Goal: Task Accomplishment & Management: Manage account settings

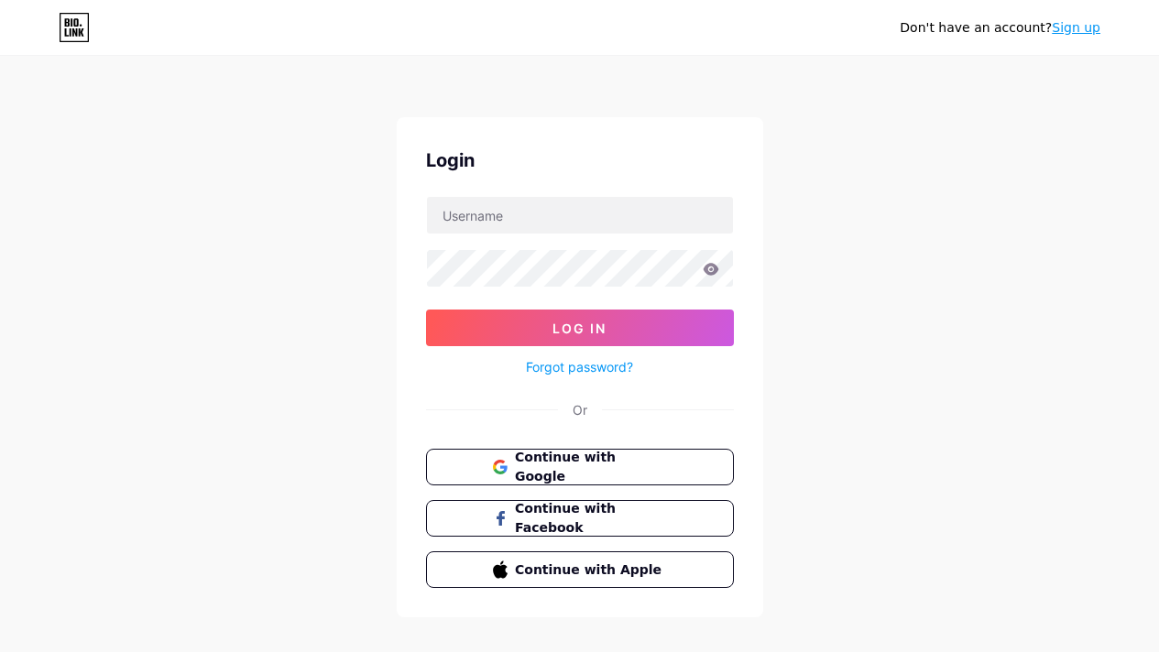
scroll to position [22, 0]
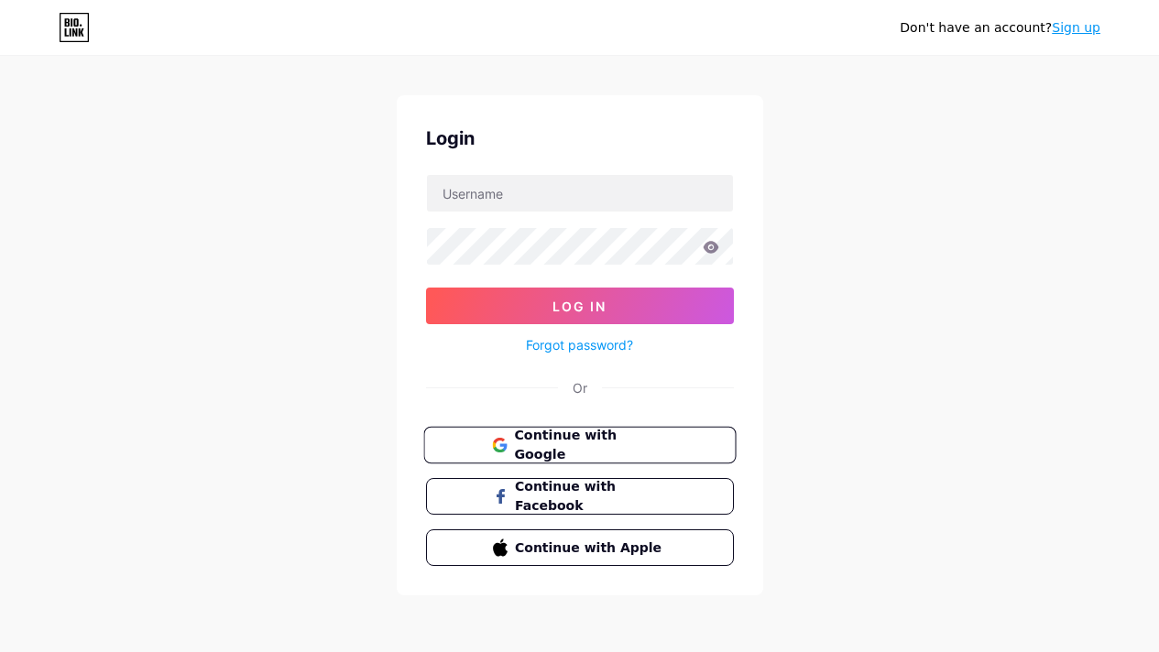
click at [656, 440] on span "Continue with Google" at bounding box center [590, 445] width 153 height 39
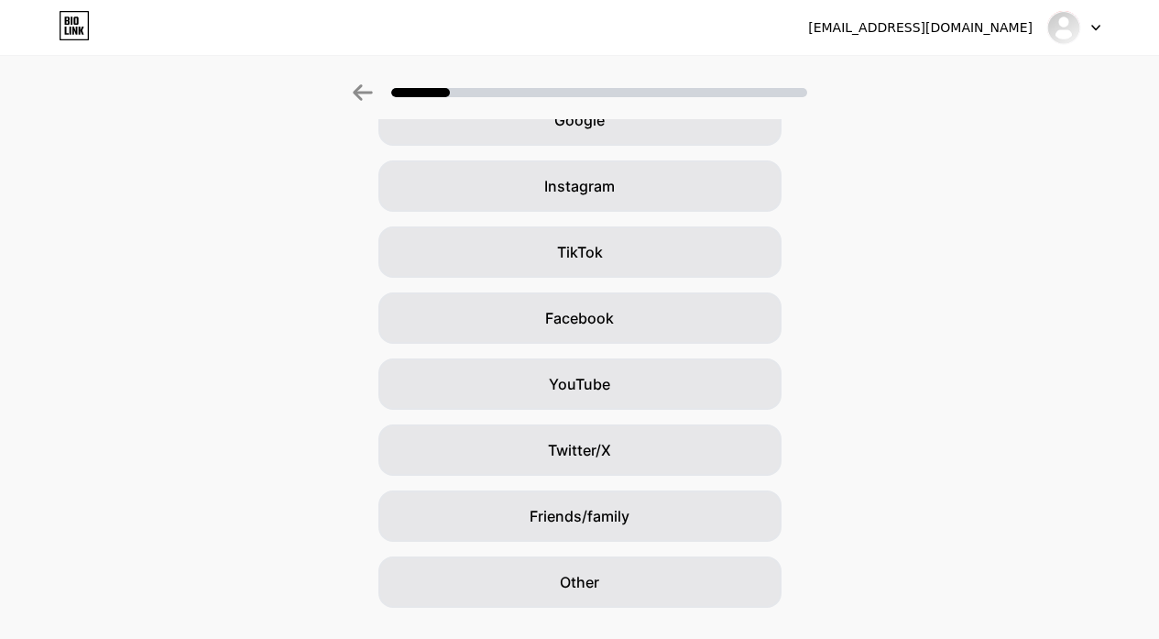
scroll to position [151, 0]
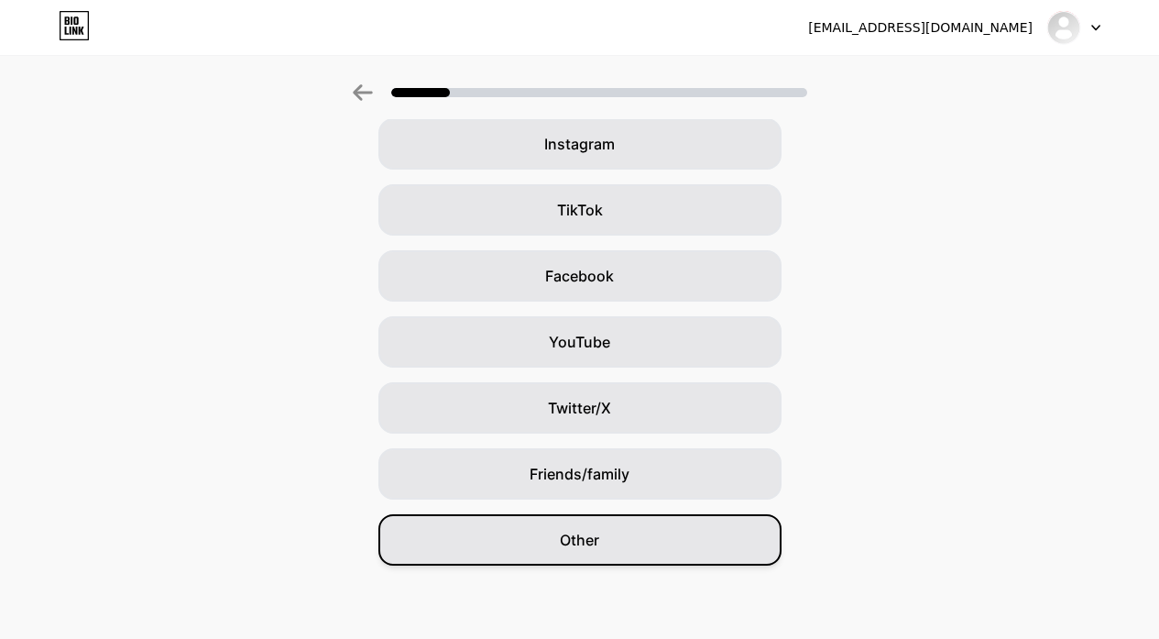
click at [738, 532] on div "Other" at bounding box center [579, 539] width 403 height 51
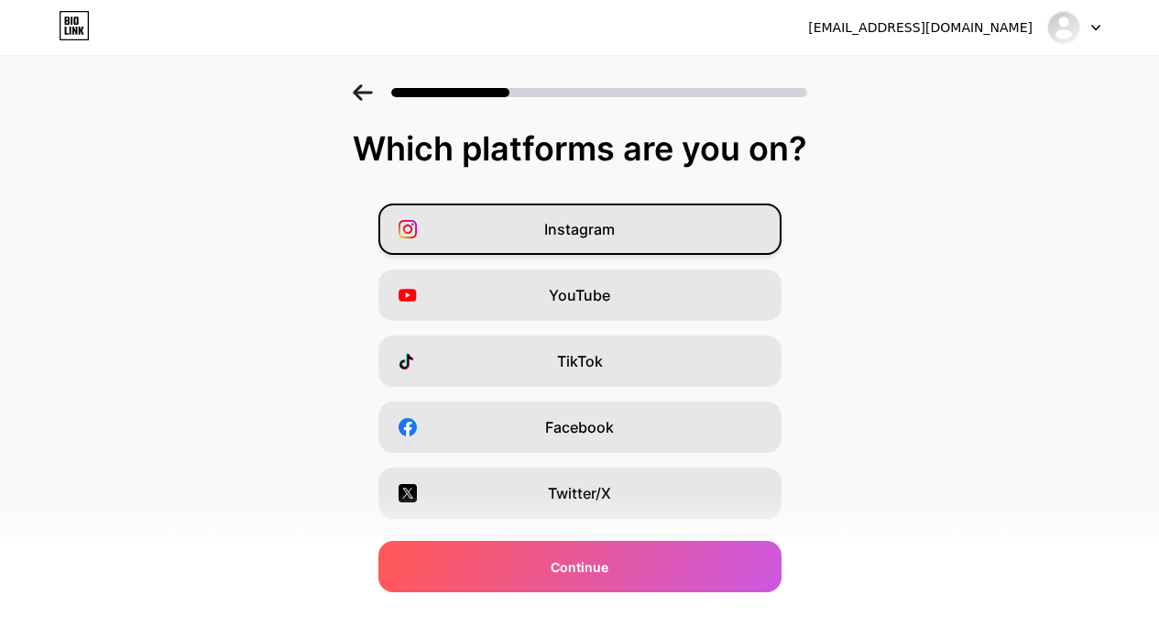
click at [738, 241] on div "Instagram" at bounding box center [579, 228] width 403 height 51
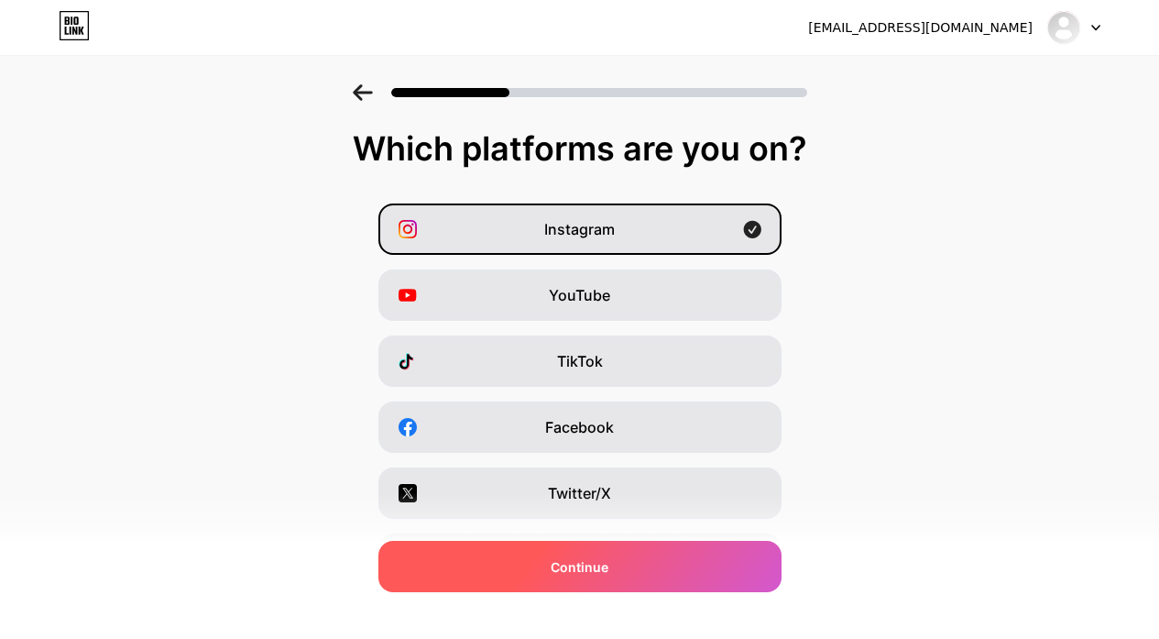
click at [766, 563] on div "Continue" at bounding box center [579, 566] width 403 height 51
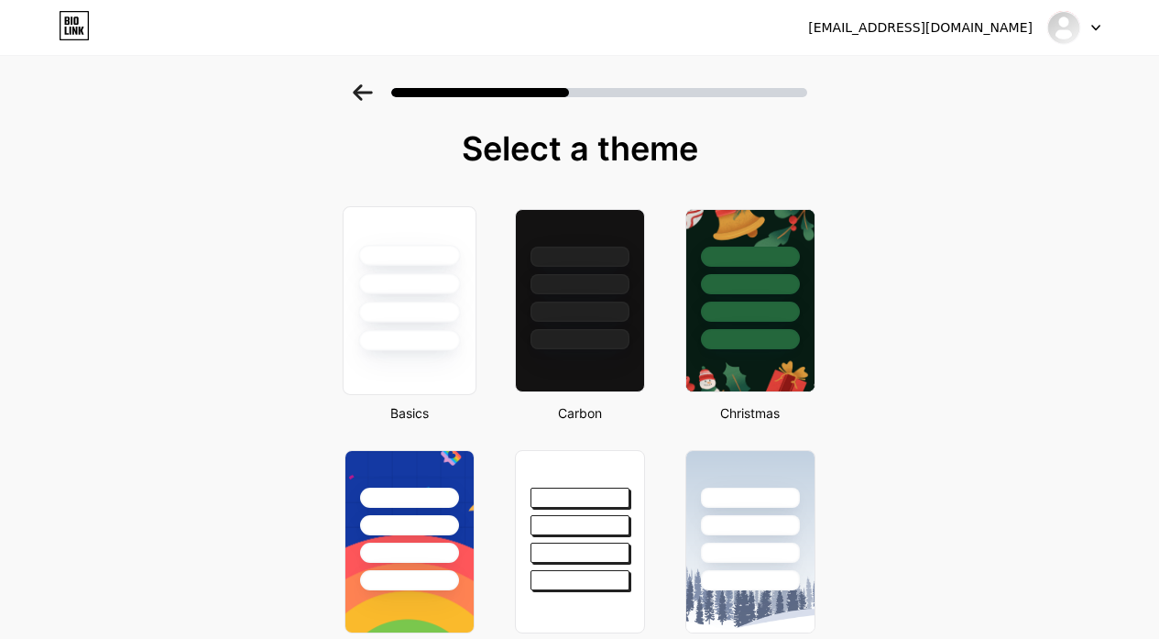
click at [410, 344] on div at bounding box center [409, 340] width 102 height 21
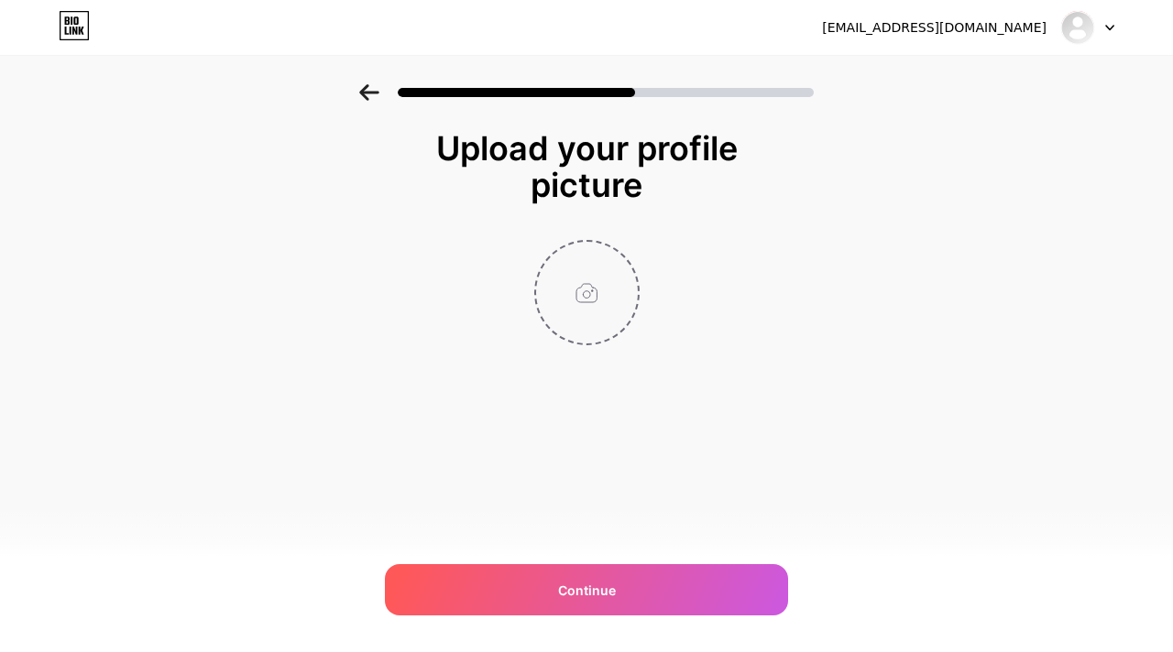
click at [582, 289] on input "file" at bounding box center [587, 293] width 102 height 102
click at [600, 290] on input "file" at bounding box center [587, 293] width 102 height 102
type input "C:\fakepath\raenur logo.png"
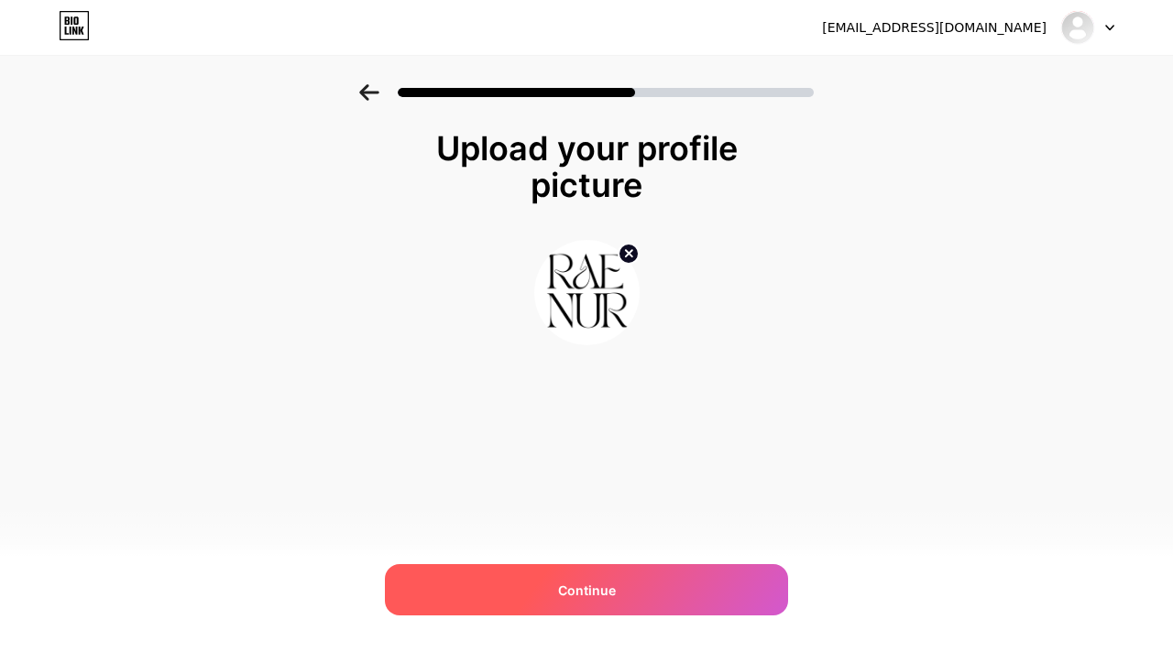
click at [632, 580] on div "Continue" at bounding box center [586, 589] width 403 height 51
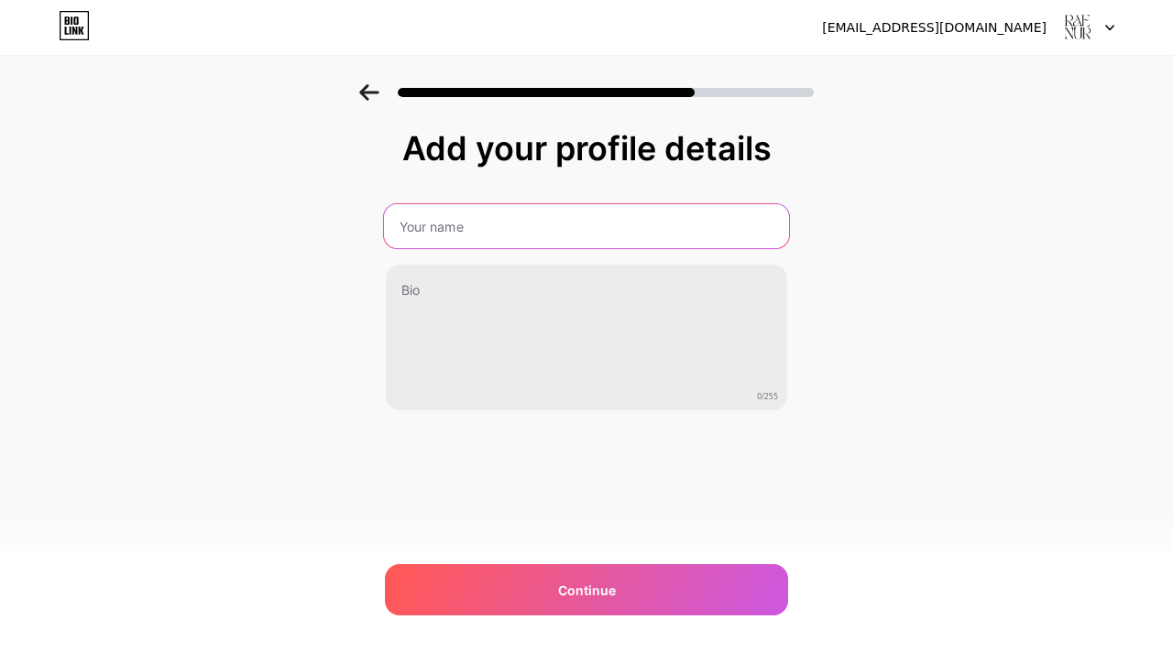
click at [647, 240] on input "text" at bounding box center [586, 226] width 405 height 44
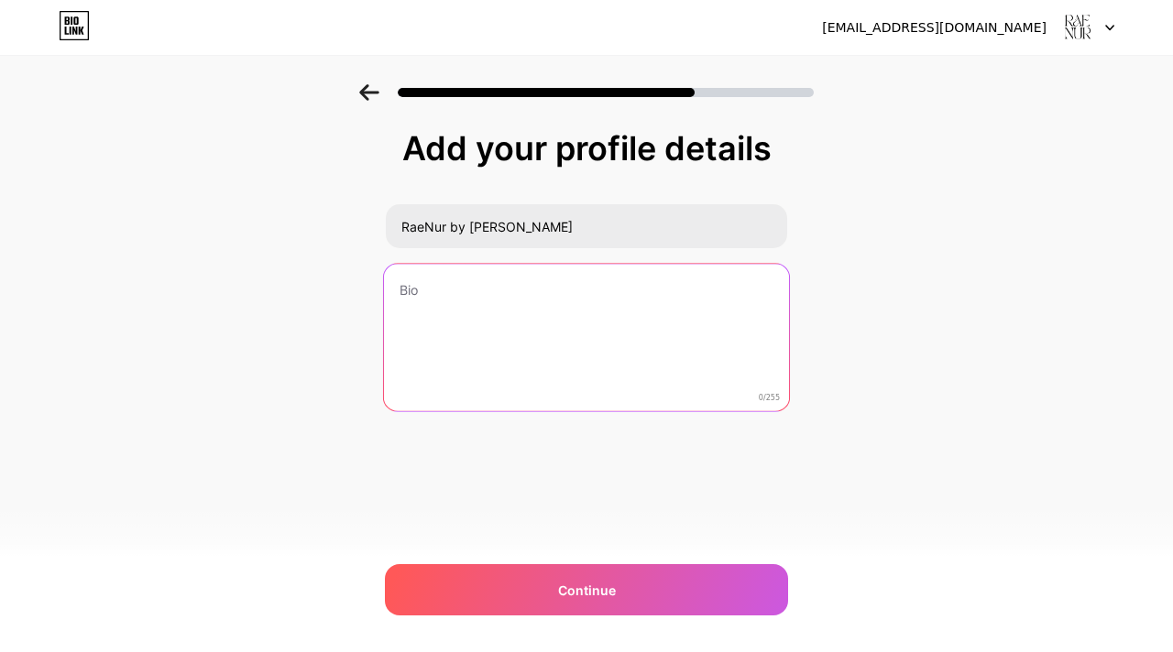
click at [678, 309] on textarea at bounding box center [586, 338] width 405 height 149
click at [421, 264] on textarea at bounding box center [586, 338] width 405 height 149
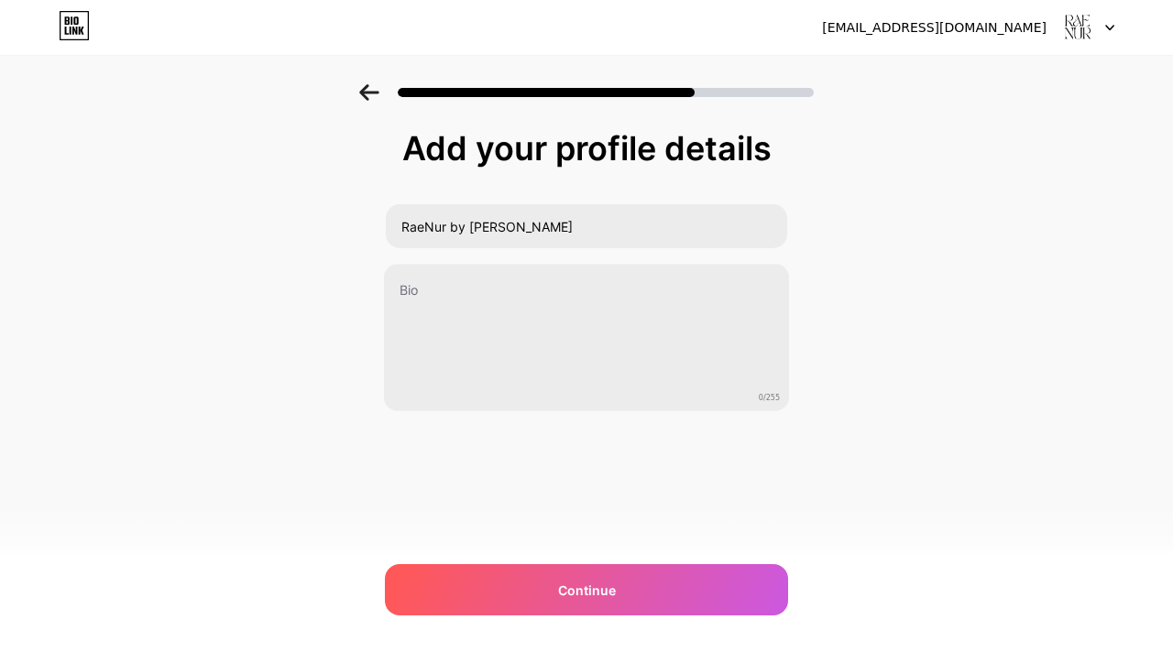
click at [904, 264] on div "Add your profile details RaeNur by [PERSON_NAME] 0/255 Continue Error" at bounding box center [586, 293] width 1173 height 419
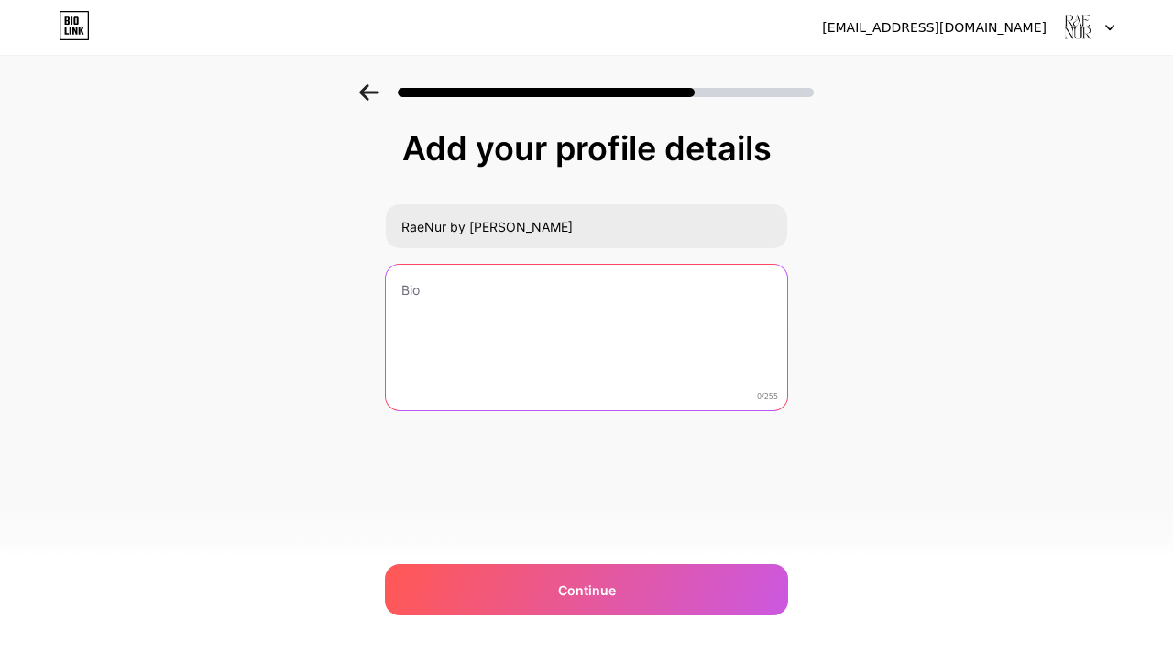
click at [584, 282] on textarea at bounding box center [586, 339] width 401 height 148
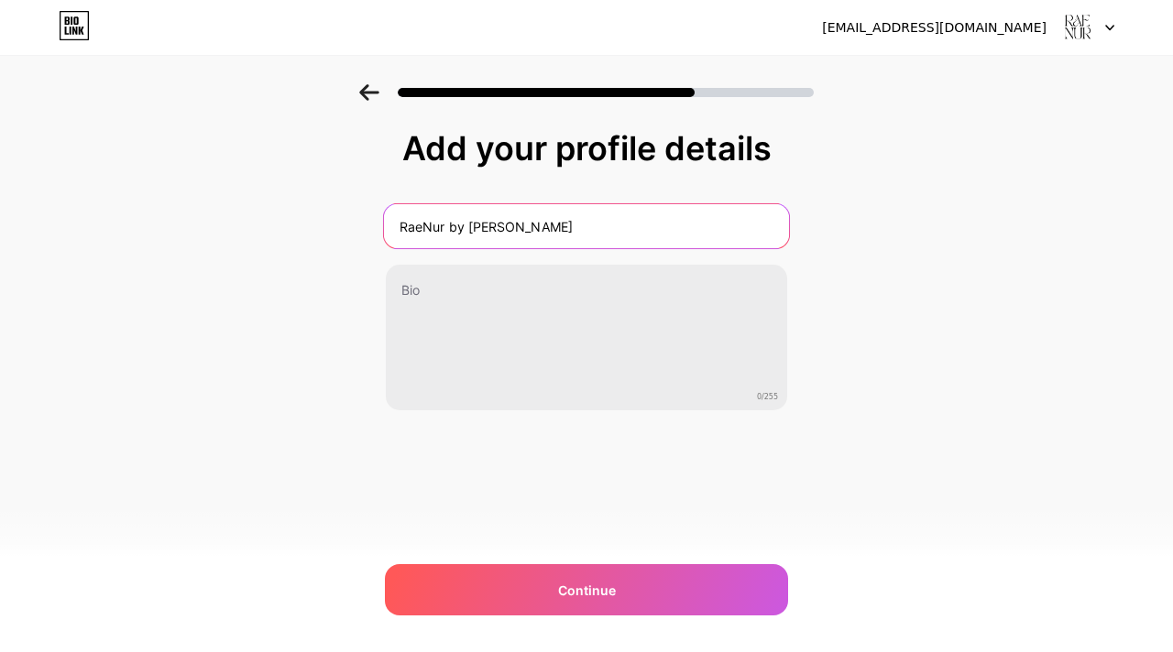
click at [565, 225] on input "RaeNur by [PERSON_NAME]" at bounding box center [586, 226] width 405 height 44
click at [563, 225] on input "RaeNur by [PERSON_NAME]" at bounding box center [586, 226] width 405 height 44
drag, startPoint x: 558, startPoint y: 225, endPoint x: 461, endPoint y: 225, distance: 97.1
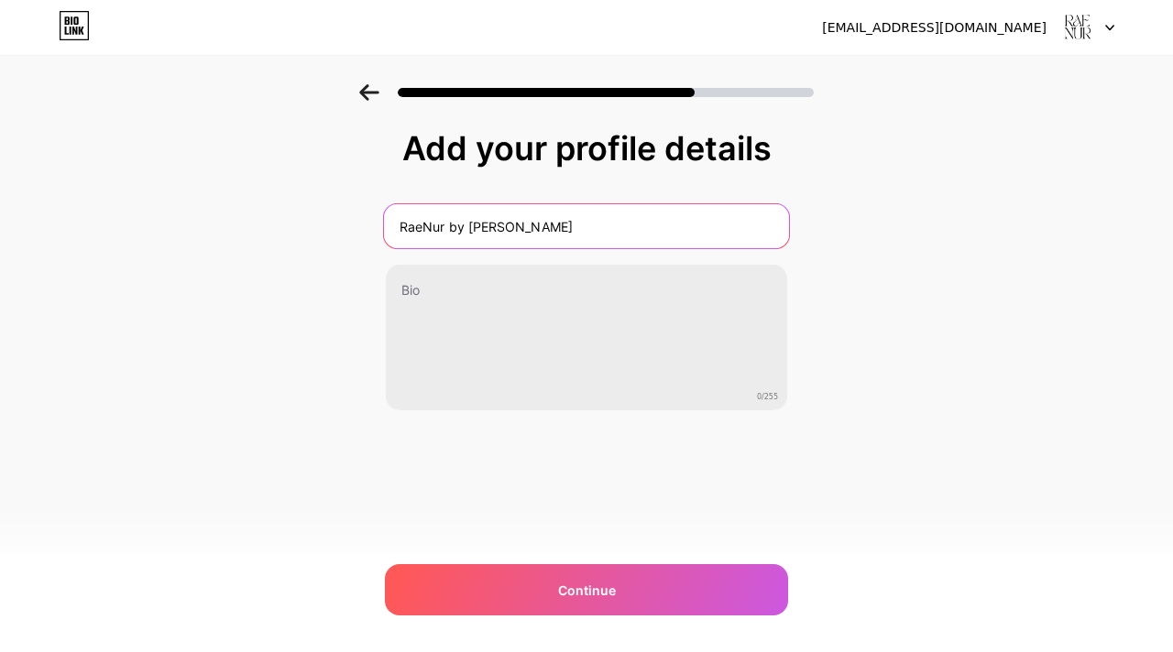
click at [461, 225] on input "RaeNur by [PERSON_NAME]" at bounding box center [586, 226] width 405 height 44
click at [460, 227] on input "RaeNur by [PERSON_NAME]" at bounding box center [586, 226] width 405 height 44
drag, startPoint x: 450, startPoint y: 225, endPoint x: 553, endPoint y: 225, distance: 103.5
click at [553, 225] on input "RaeNur by [PERSON_NAME]" at bounding box center [586, 226] width 405 height 44
paste input "CHANNEL AND SPIRIT TRANSLATOR"
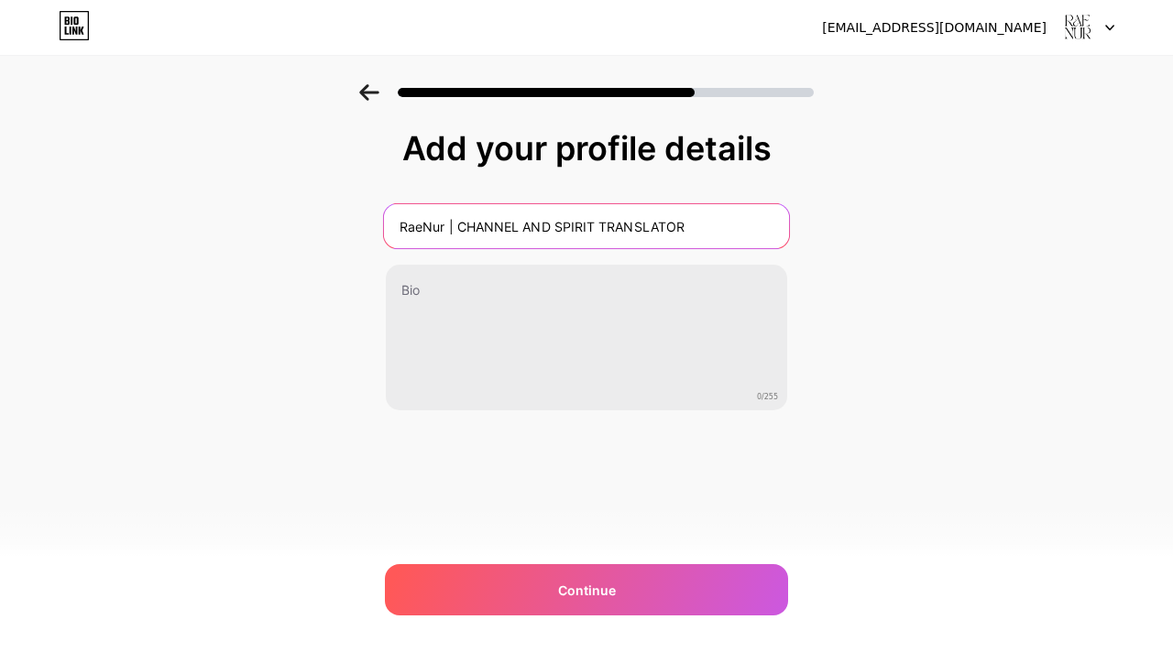
drag, startPoint x: 467, startPoint y: 226, endPoint x: 516, endPoint y: 229, distance: 48.6
click at [516, 229] on input "RaeNur | CHANNEL AND SPIRIT TRANSLATOR" at bounding box center [586, 226] width 405 height 44
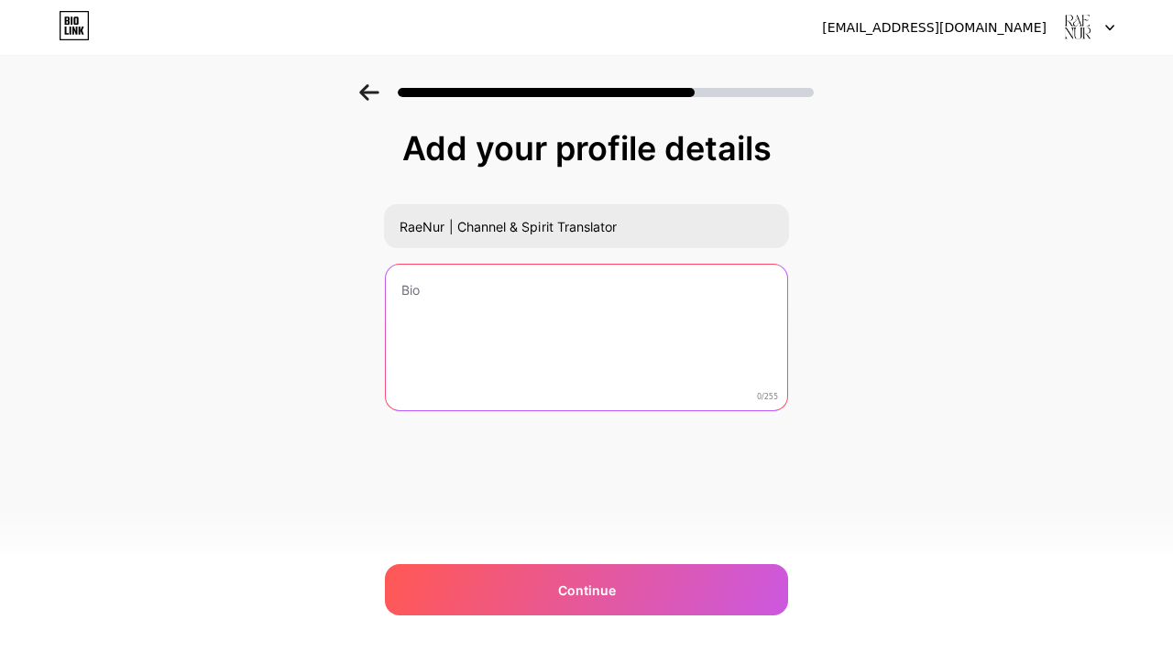
click at [581, 299] on textarea at bounding box center [586, 339] width 401 height 148
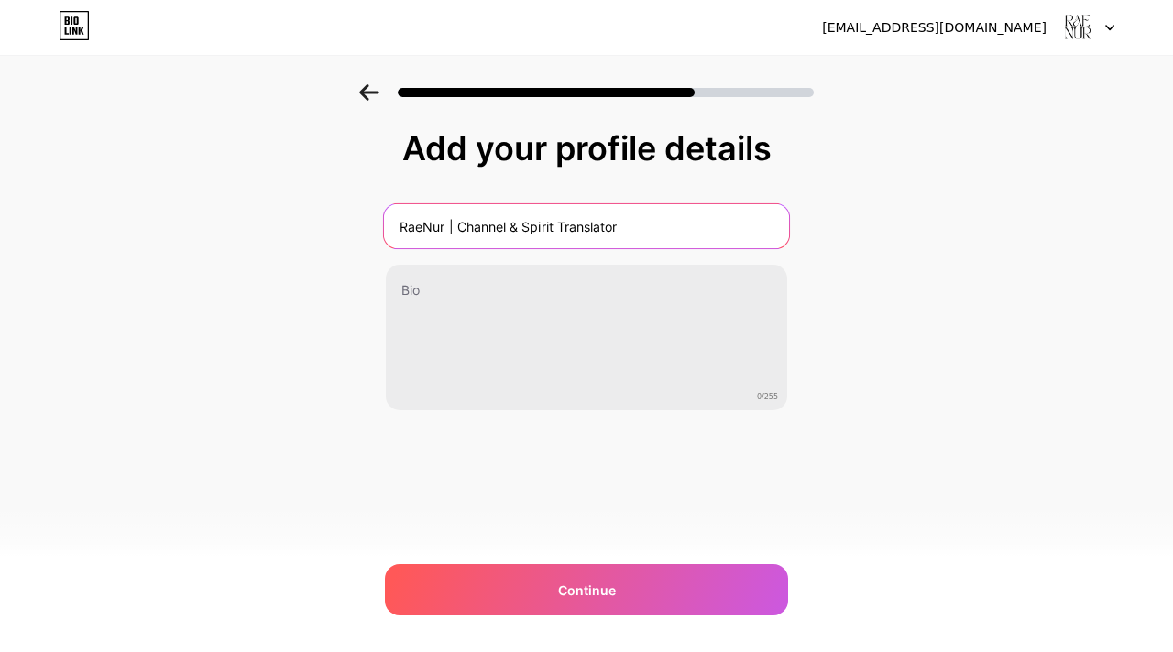
drag, startPoint x: 445, startPoint y: 228, endPoint x: 422, endPoint y: 216, distance: 25.8
click at [410, 229] on input "RaeNur | Channel & Spirit Translator" at bounding box center [586, 226] width 405 height 44
type input "RAENUR | Channel & Spirit Translator"
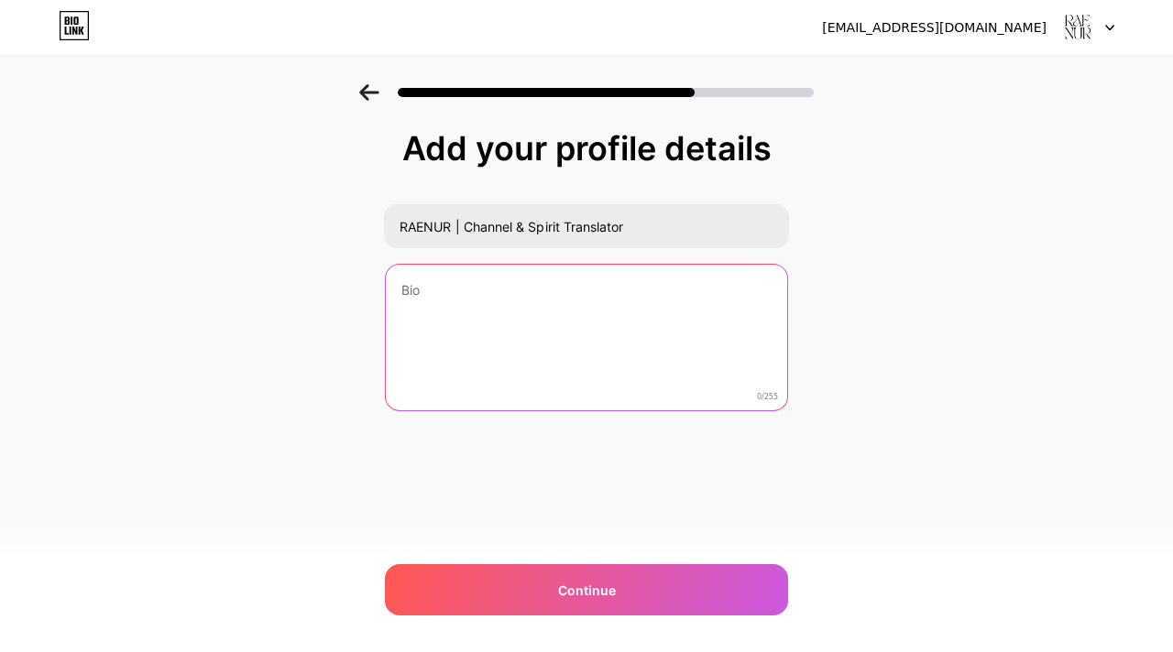
click at [496, 315] on textarea at bounding box center [586, 339] width 401 height 148
click at [489, 294] on textarea at bounding box center [586, 338] width 405 height 149
paste textarea "1:1 Channeled Sessions, Group Sessions, Image Mentoring, Courses and Retreats."
type textarea "1:1 Channeled Sessions, Group Sessions, Image Mentoring, Courses and Retreats."
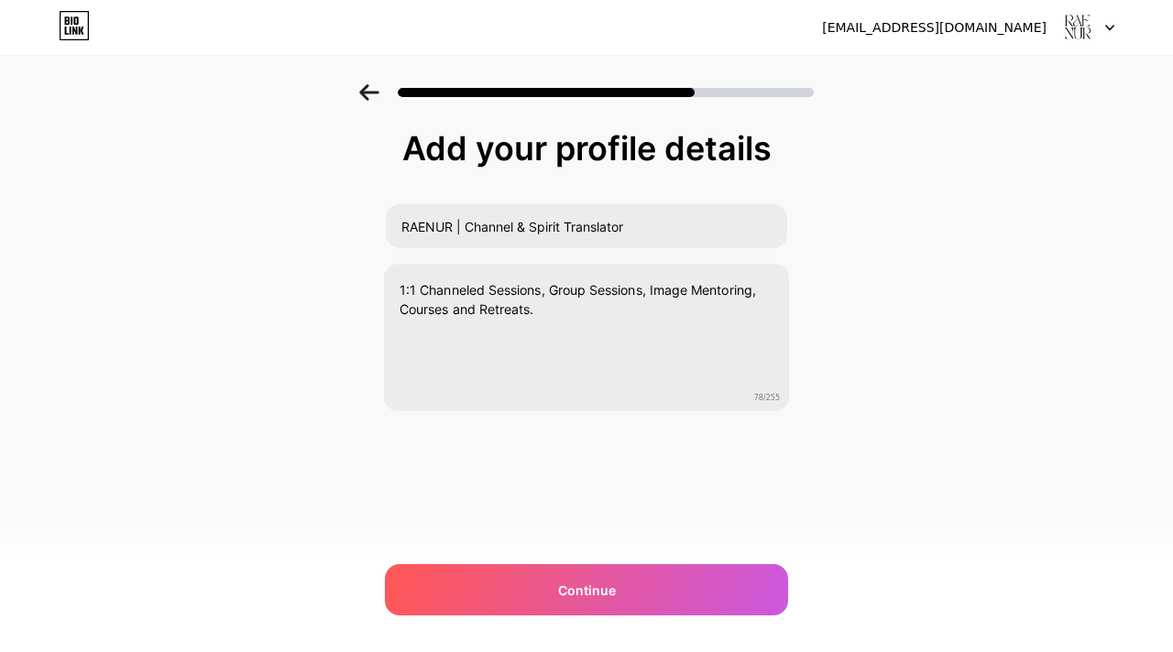
click at [911, 323] on div "Add your profile details RAENUR | Channel & Spirit Translator 1:1 Channeled Ses…" at bounding box center [586, 293] width 1173 height 419
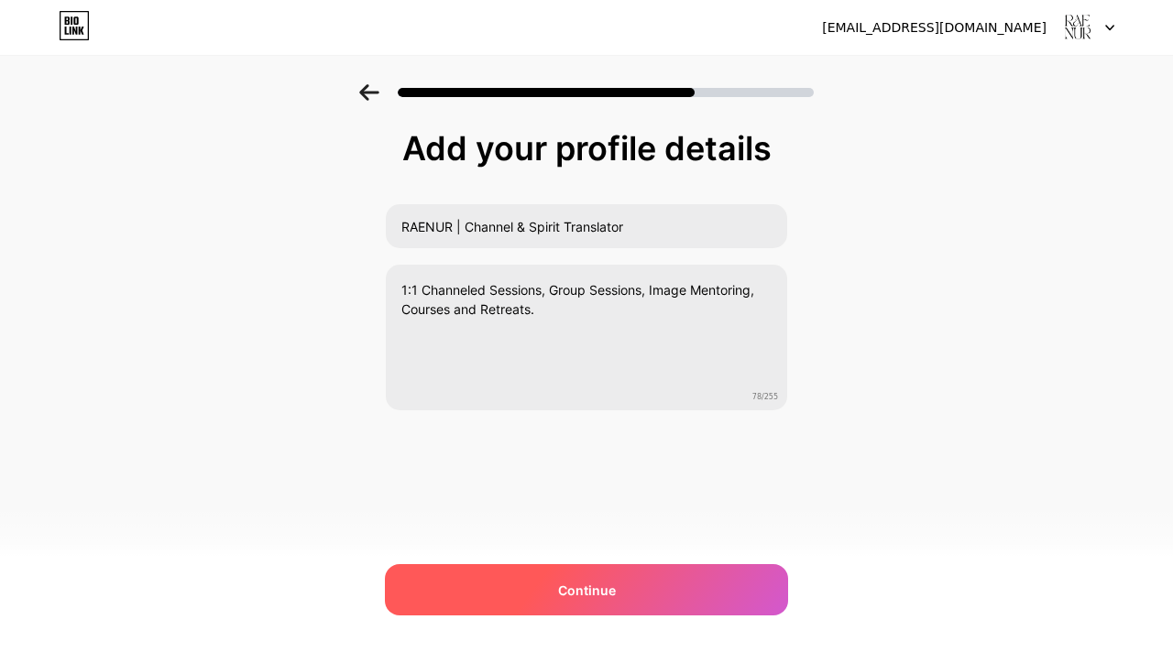
click at [641, 580] on div "Continue" at bounding box center [586, 589] width 403 height 51
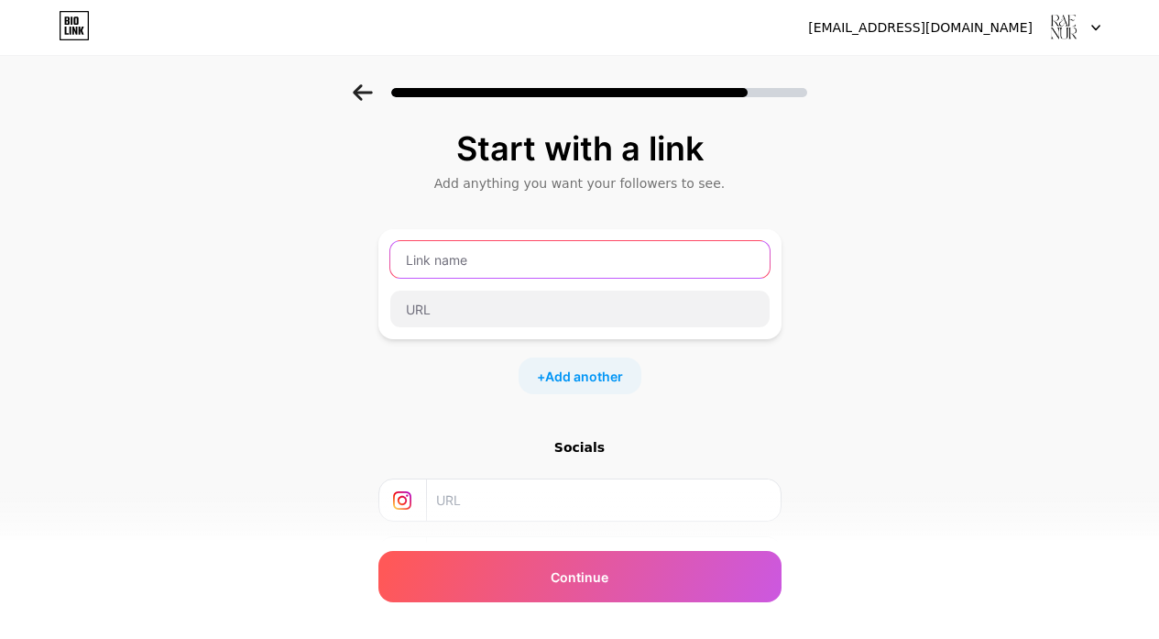
click at [637, 246] on input "text" at bounding box center [579, 259] width 379 height 37
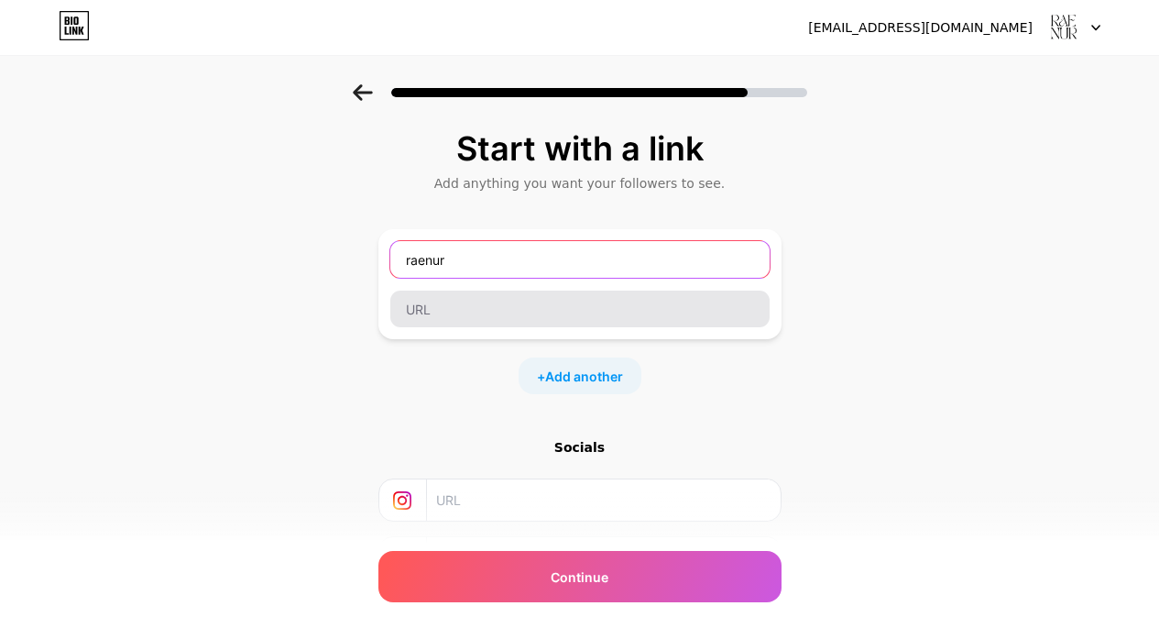
type input "raenur"
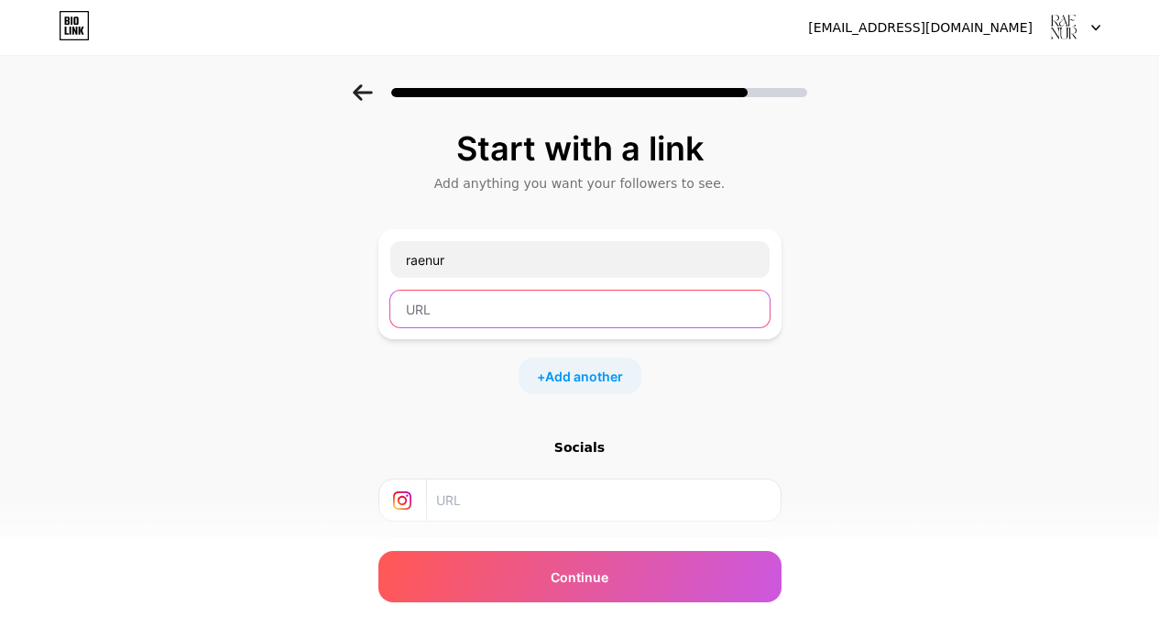
click at [630, 300] on input "text" at bounding box center [579, 308] width 379 height 37
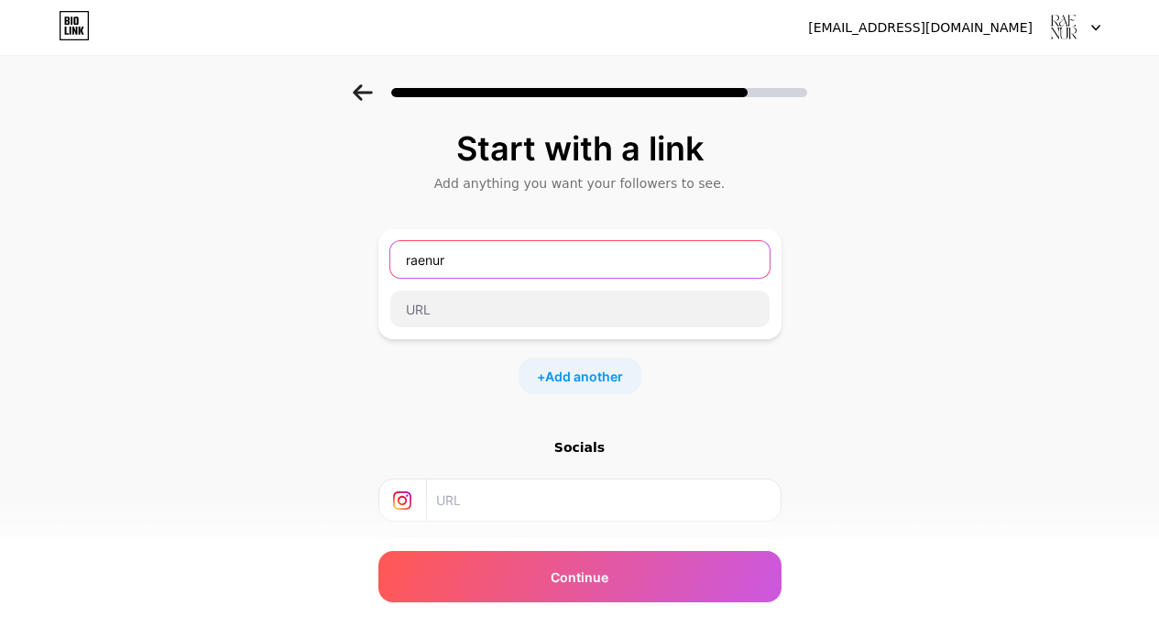
click at [556, 270] on input "raenur" at bounding box center [579, 259] width 379 height 37
type input "C"
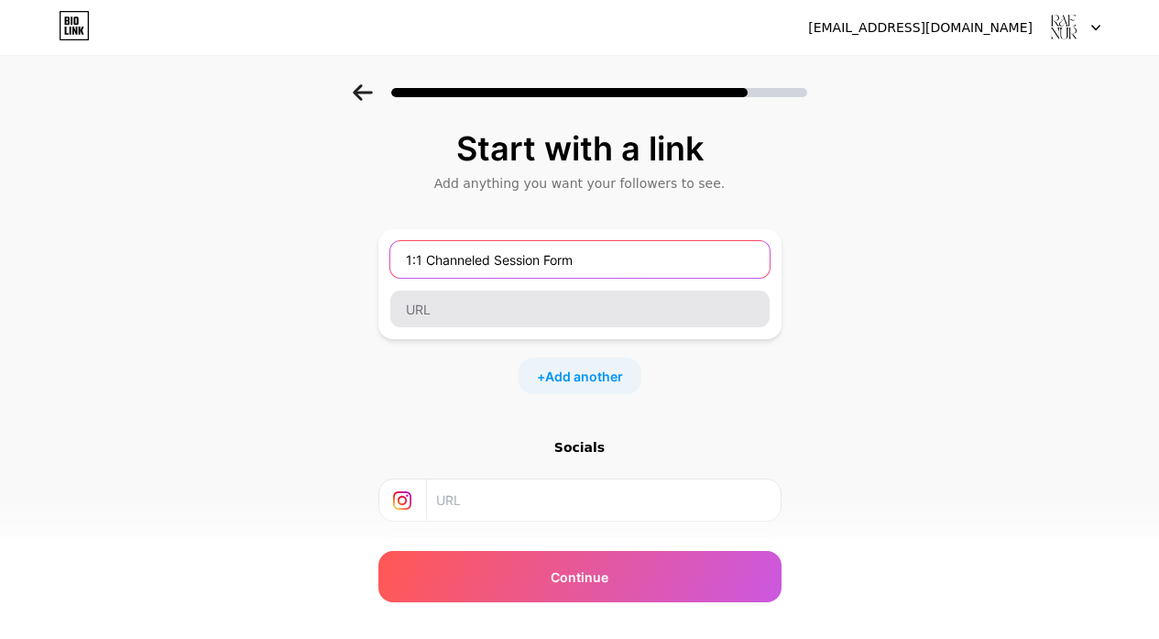
type input "1:1 Channeled Session Form"
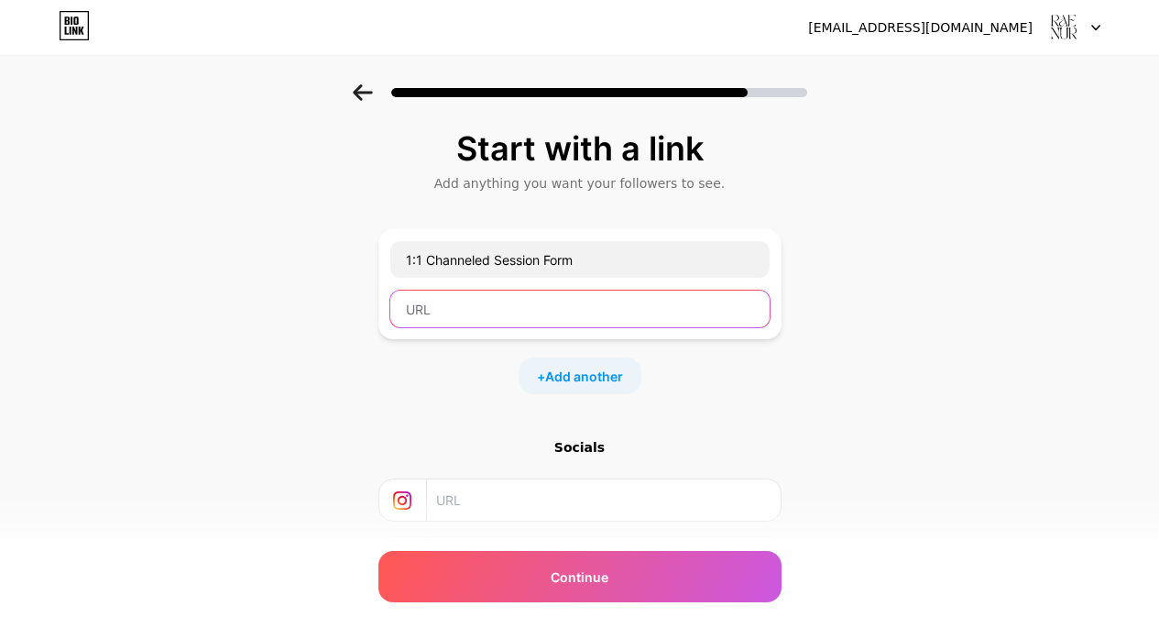
click at [697, 312] on input "text" at bounding box center [579, 308] width 379 height 37
paste input "[URL][DOMAIN_NAME]"
type input "[URL][DOMAIN_NAME]"
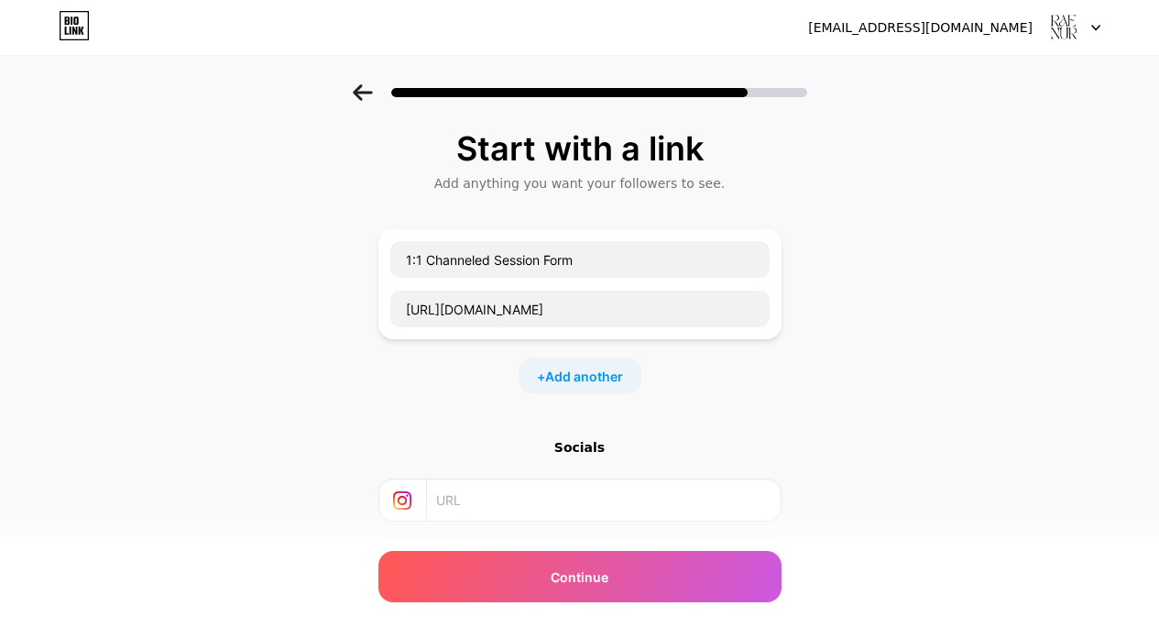
click at [885, 332] on div "Start with a link Add anything you want your followers to see. 1:1 Channeled Se…" at bounding box center [579, 406] width 1159 height 644
click at [622, 372] on span "Add another" at bounding box center [584, 375] width 78 height 19
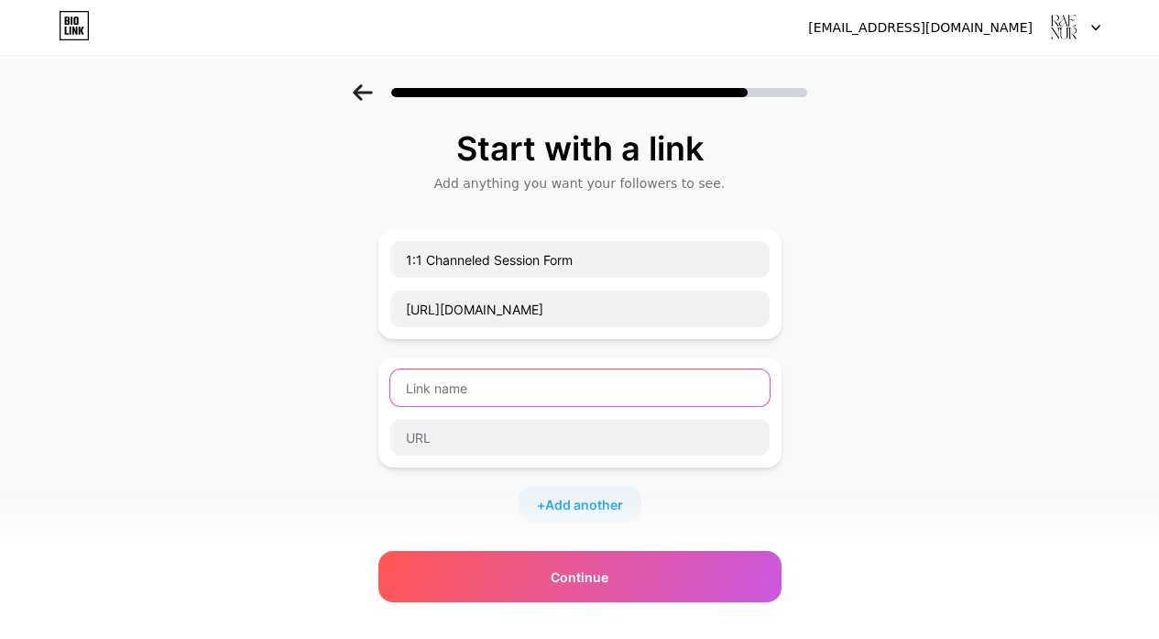
click at [682, 381] on input "text" at bounding box center [579, 387] width 379 height 37
type input "1"
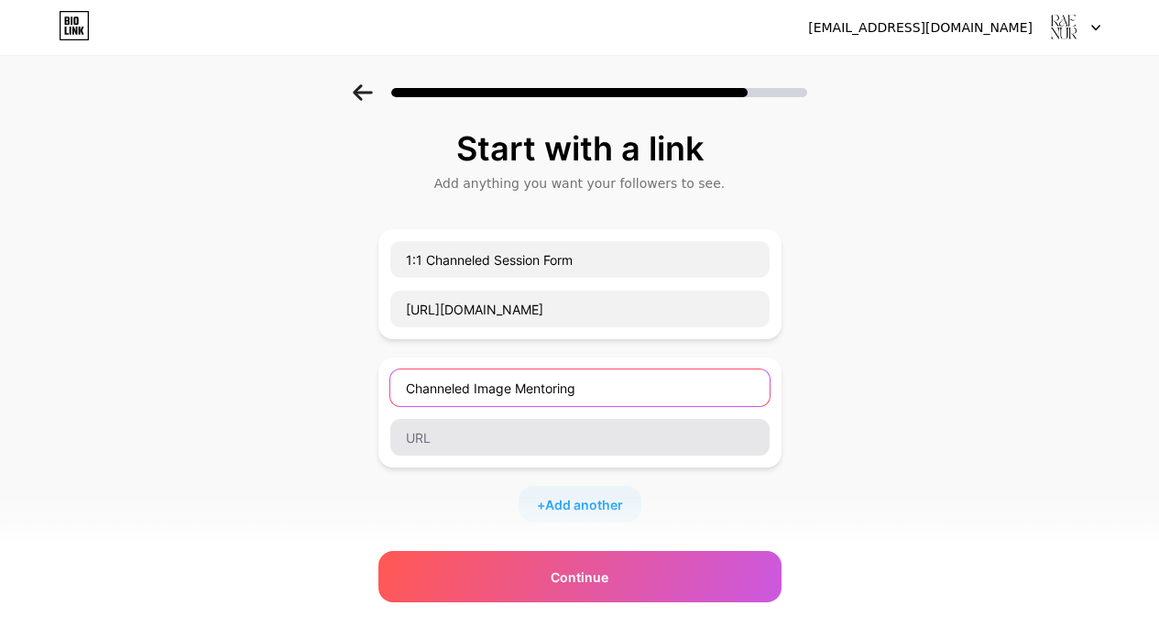
type input "Channeled Image Mentoring"
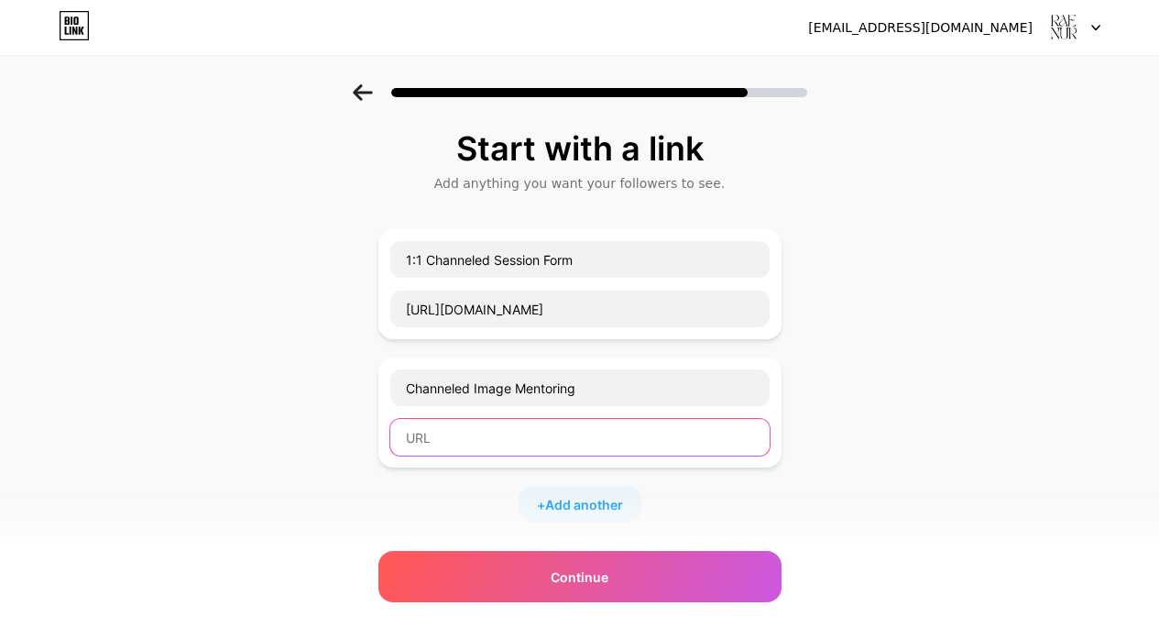
click at [550, 441] on input "text" at bounding box center [579, 437] width 379 height 37
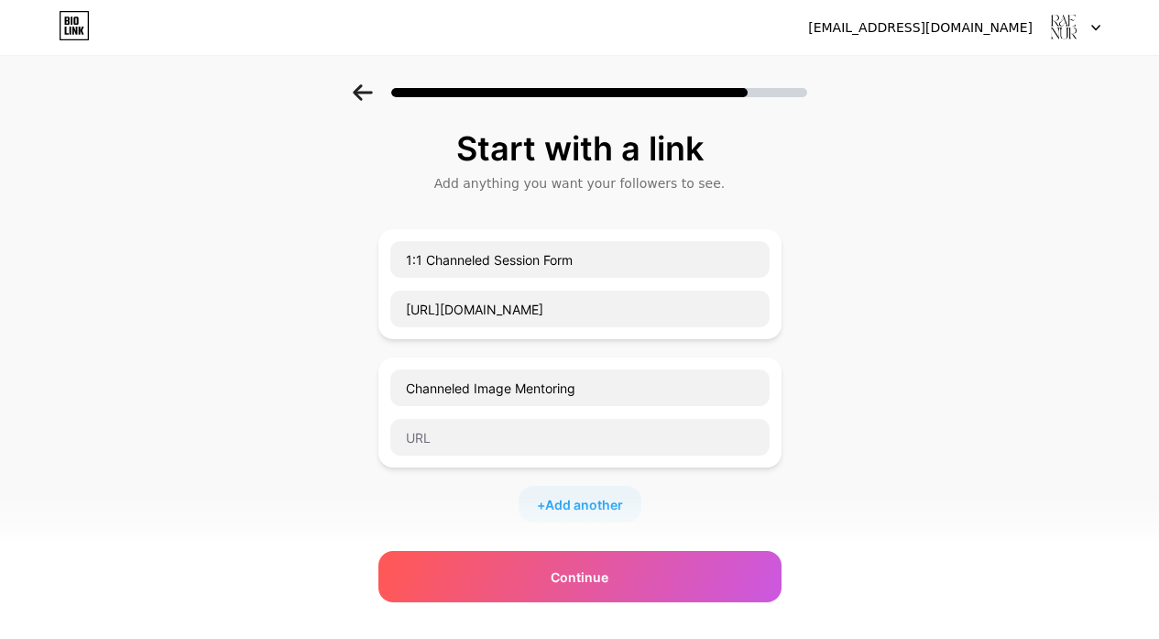
click at [903, 229] on div "Start with a link Add anything you want your followers to see. 1:1 Channeled Se…" at bounding box center [579, 470] width 1159 height 772
click at [600, 385] on input "Channeled Image Mentoring" at bounding box center [579, 387] width 379 height 37
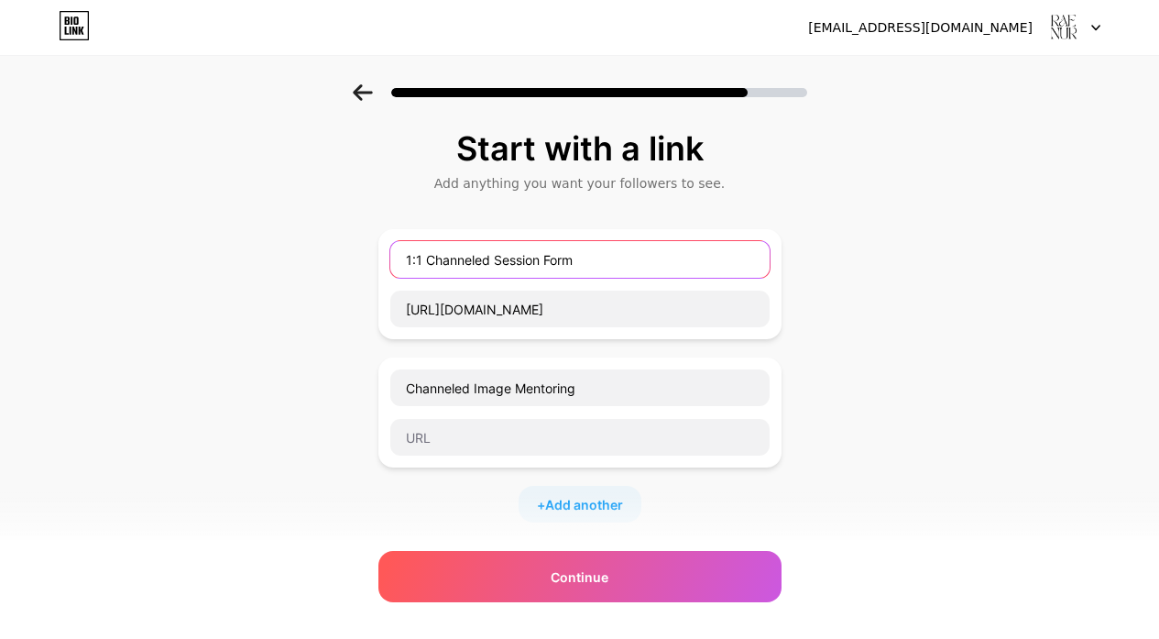
click at [558, 256] on input "1:1 Channeled Session Form" at bounding box center [579, 259] width 379 height 37
drag, startPoint x: 432, startPoint y: 257, endPoint x: 495, endPoint y: 257, distance: 62.3
click at [495, 257] on input "1:1 Channeled Session Form" at bounding box center [579, 259] width 379 height 37
type input "1:1 Healing Session Form"
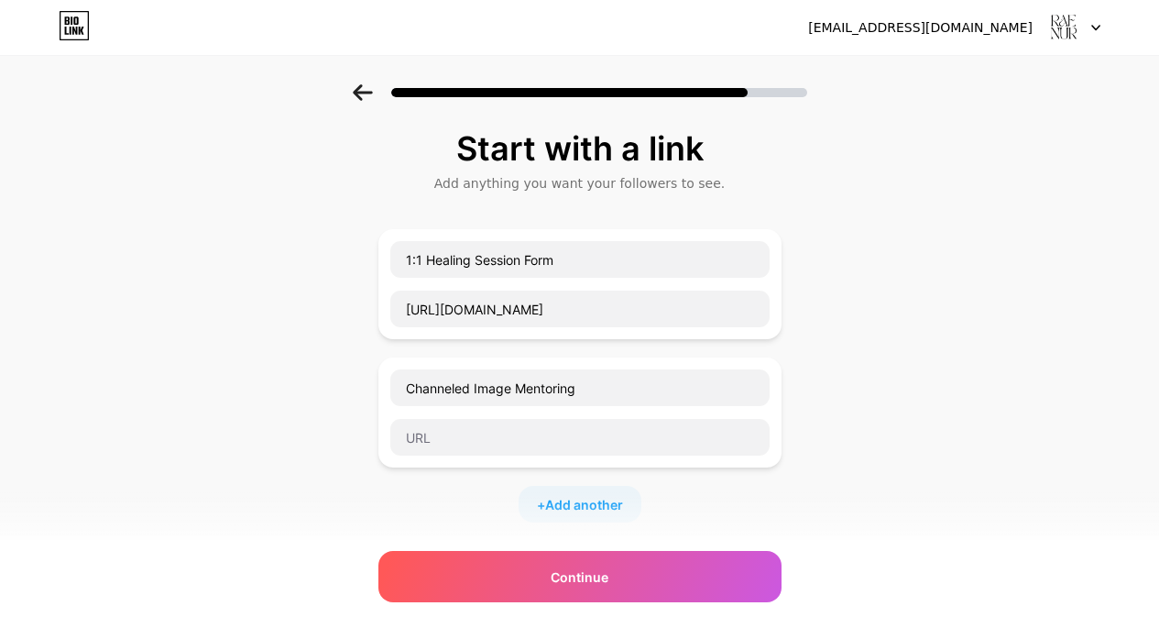
click at [933, 422] on div "Start with a link Add anything you want your followers to see. 1:1 Healing Sess…" at bounding box center [579, 470] width 1159 height 772
click at [629, 386] on input "Channeled Image Mentoring" at bounding box center [579, 387] width 379 height 37
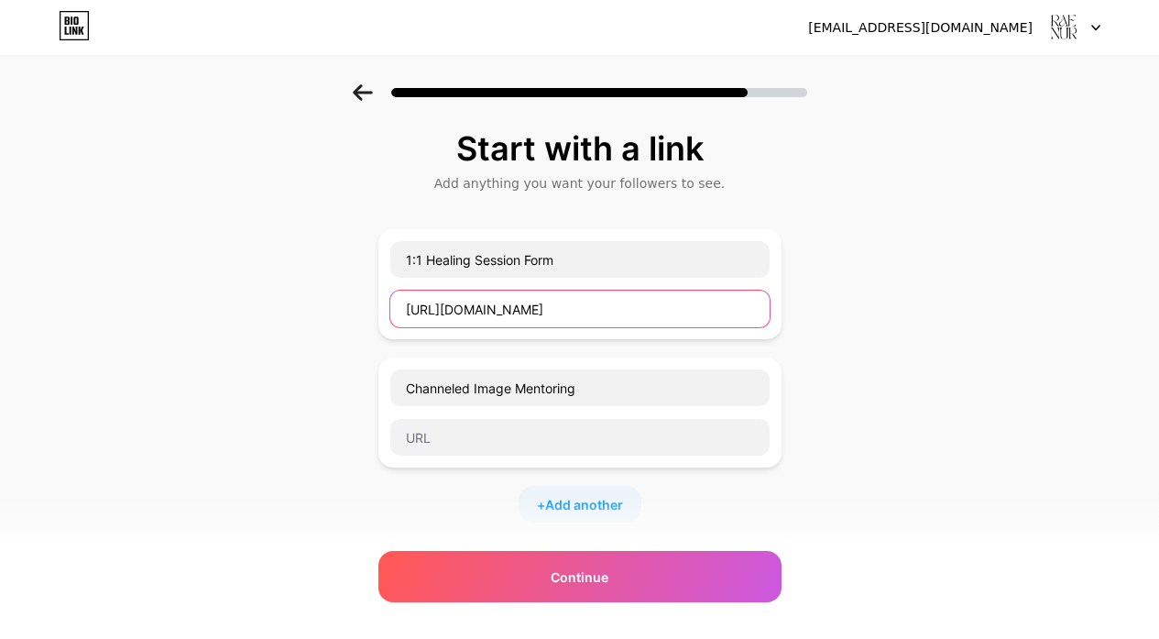
click at [662, 305] on input "[URL][DOMAIN_NAME]" at bounding box center [579, 308] width 379 height 37
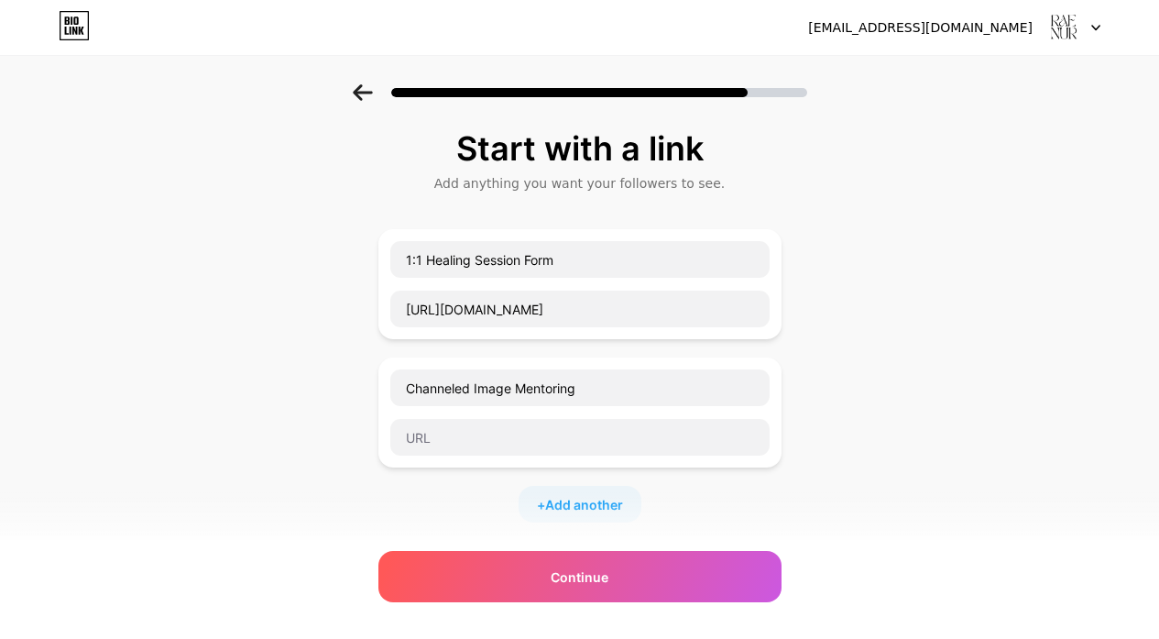
click at [945, 316] on div "Start with a link Add anything you want your followers to see. 1:1 Healing Sess…" at bounding box center [579, 470] width 1159 height 772
click at [588, 397] on input "Channeled Image Mentoring" at bounding box center [579, 387] width 379 height 37
click at [891, 353] on div "Start with a link Add anything you want your followers to see. 1:1 Healing Sess…" at bounding box center [579, 470] width 1159 height 772
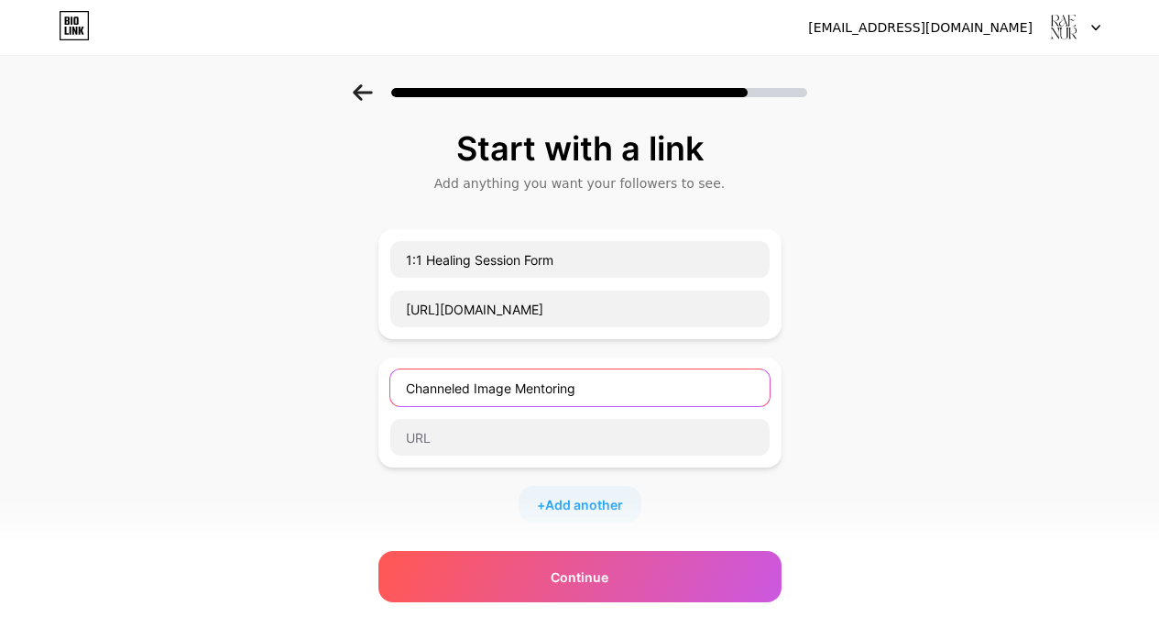
click at [593, 378] on input "Channeled Image Mentoring" at bounding box center [579, 387] width 379 height 37
type input "1:1 Healing Session Pricing"
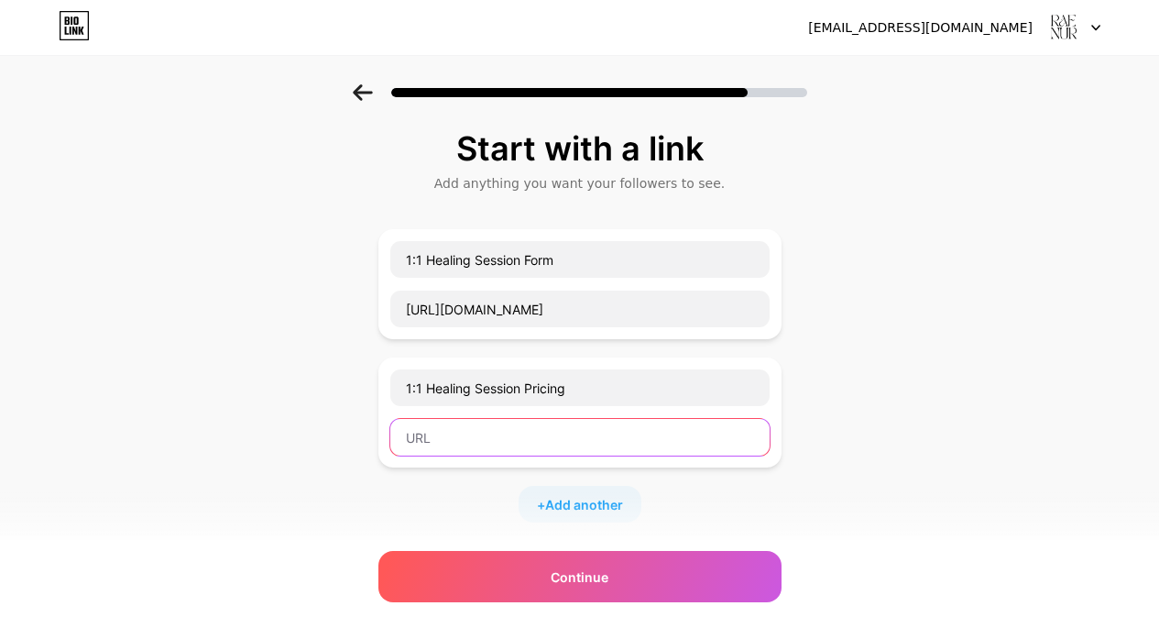
click at [719, 438] on input "text" at bounding box center [579, 437] width 379 height 37
click at [534, 436] on input "text" at bounding box center [579, 437] width 379 height 37
paste input "[URL][DOMAIN_NAME]"
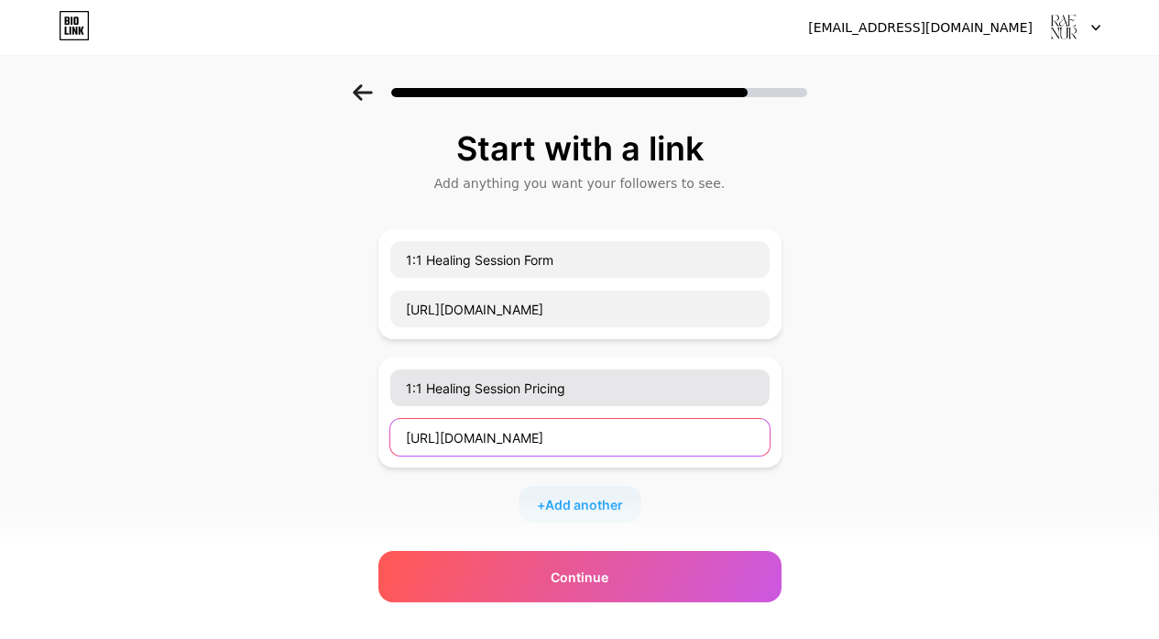
type input "[URL][DOMAIN_NAME]"
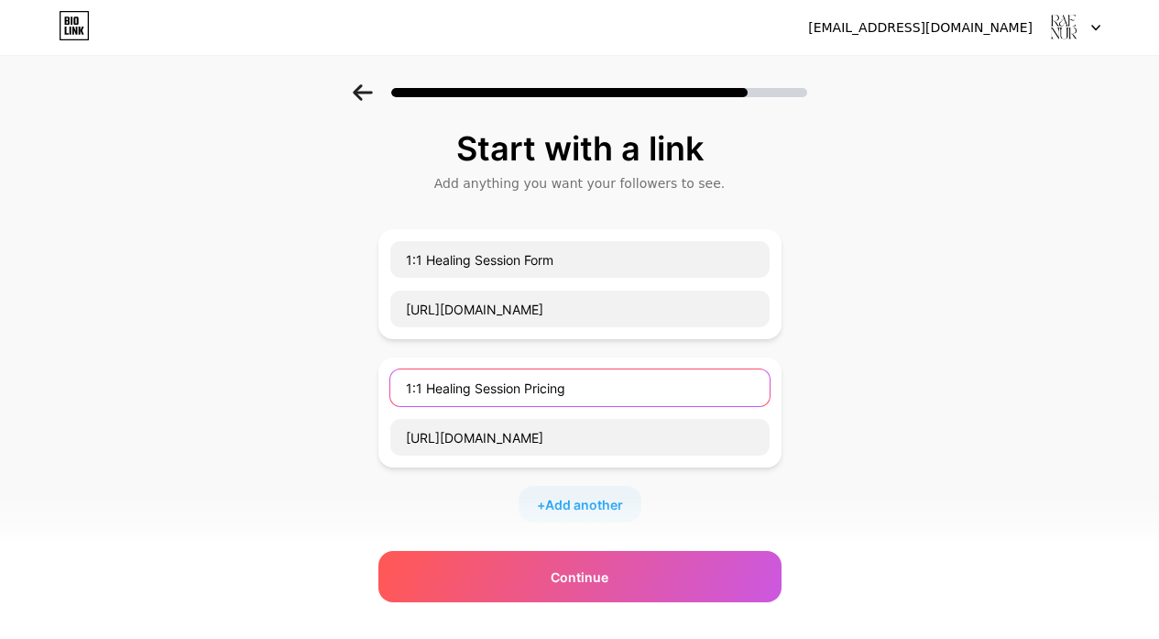
click at [601, 391] on input "1:1 Healing Session Pricing" at bounding box center [579, 387] width 379 height 37
type input "1:1 Healing Session"
click at [608, 497] on span "Add another" at bounding box center [584, 504] width 78 height 19
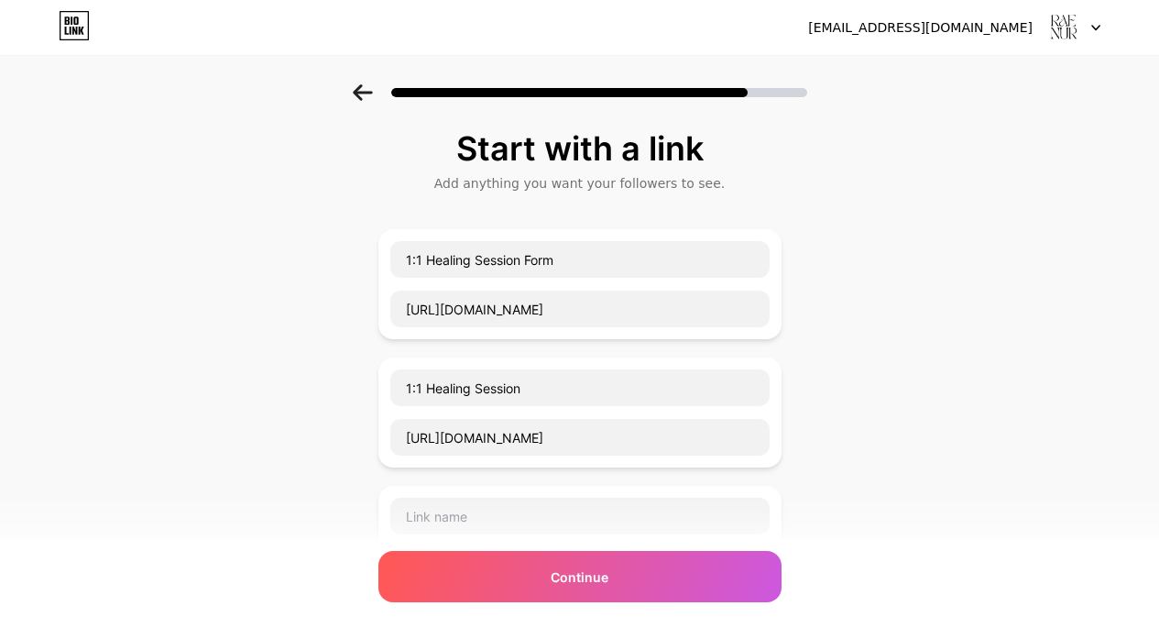
click at [869, 421] on div "Start with a link Add anything you want your followers to see. 1:1 Healing Sess…" at bounding box center [579, 534] width 1159 height 901
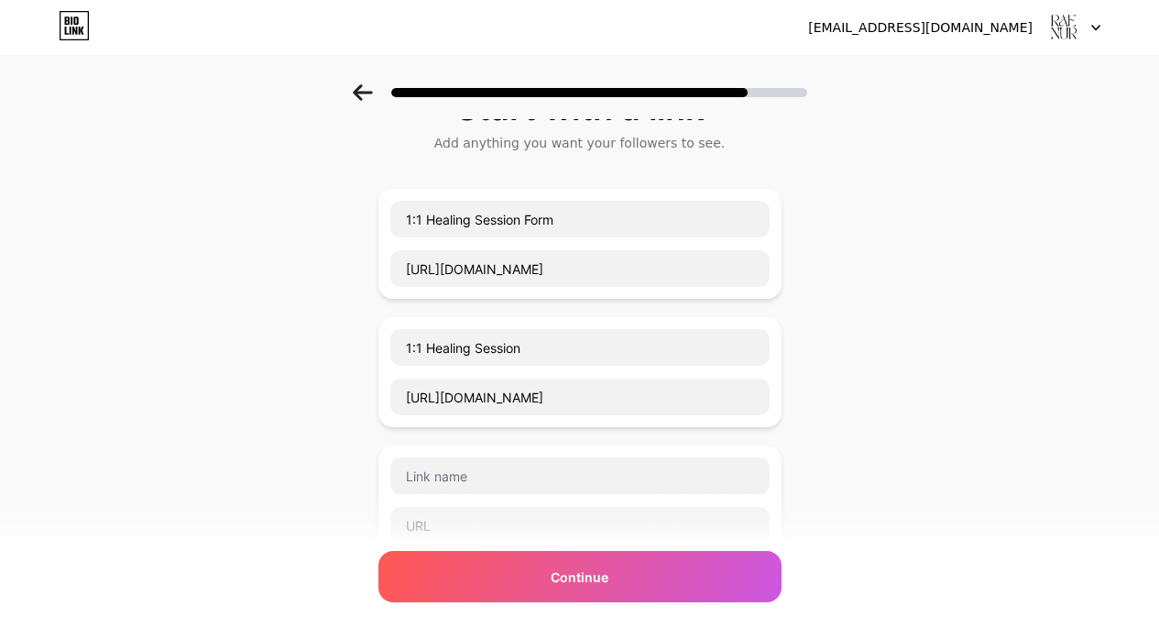
scroll to position [139, 0]
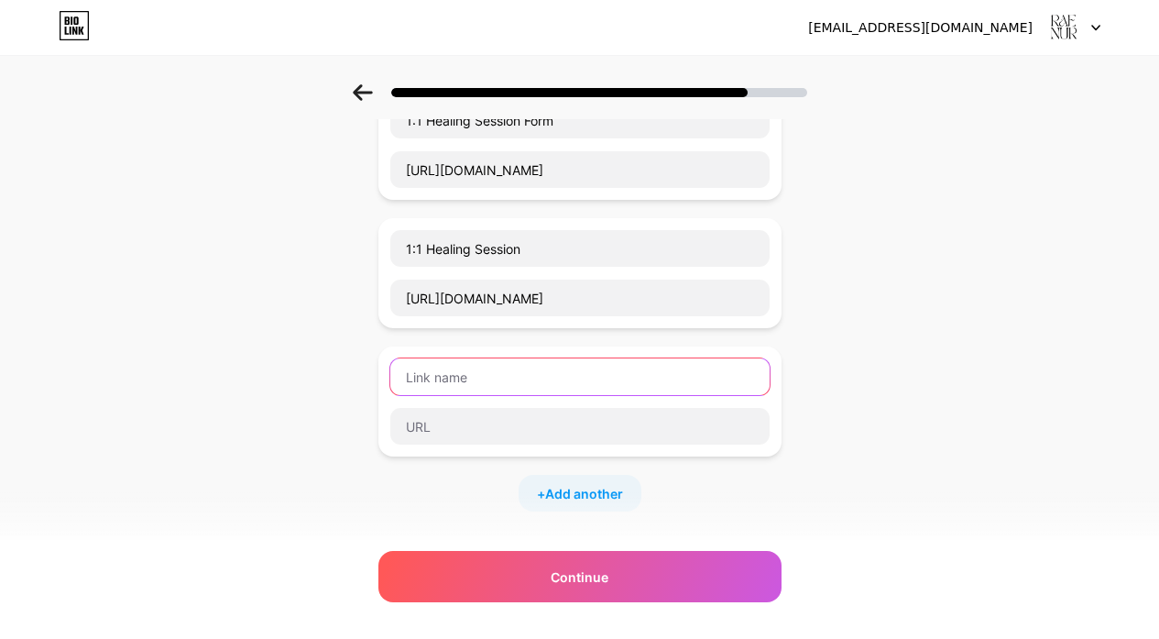
click at [667, 375] on input "text" at bounding box center [579, 376] width 379 height 37
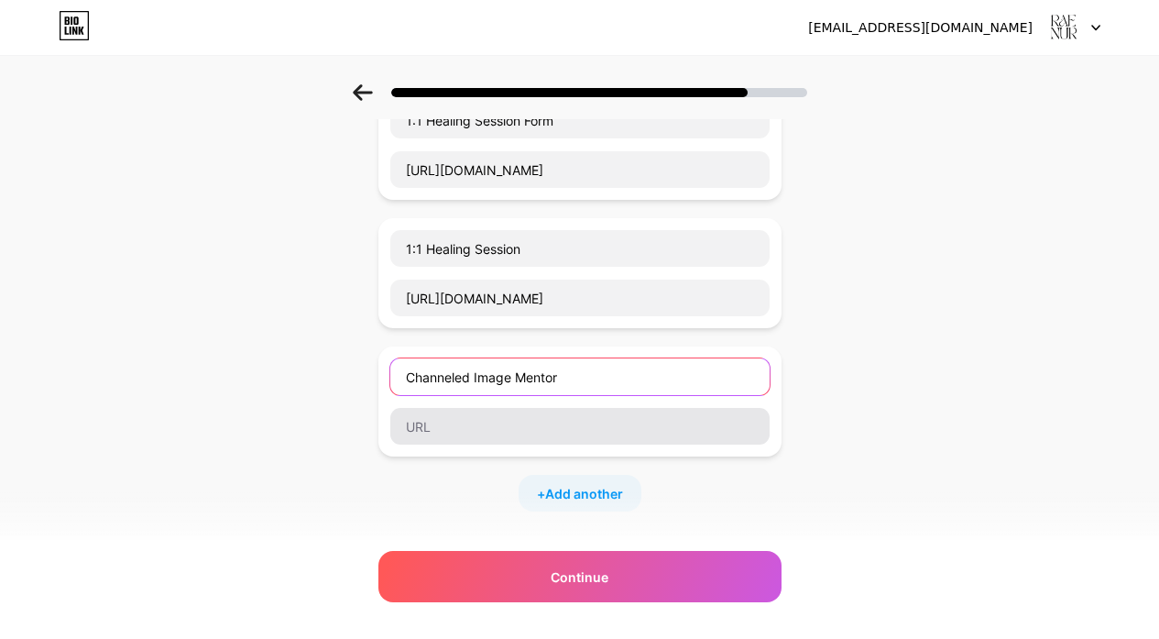
type input "Channeled Image Mentor"
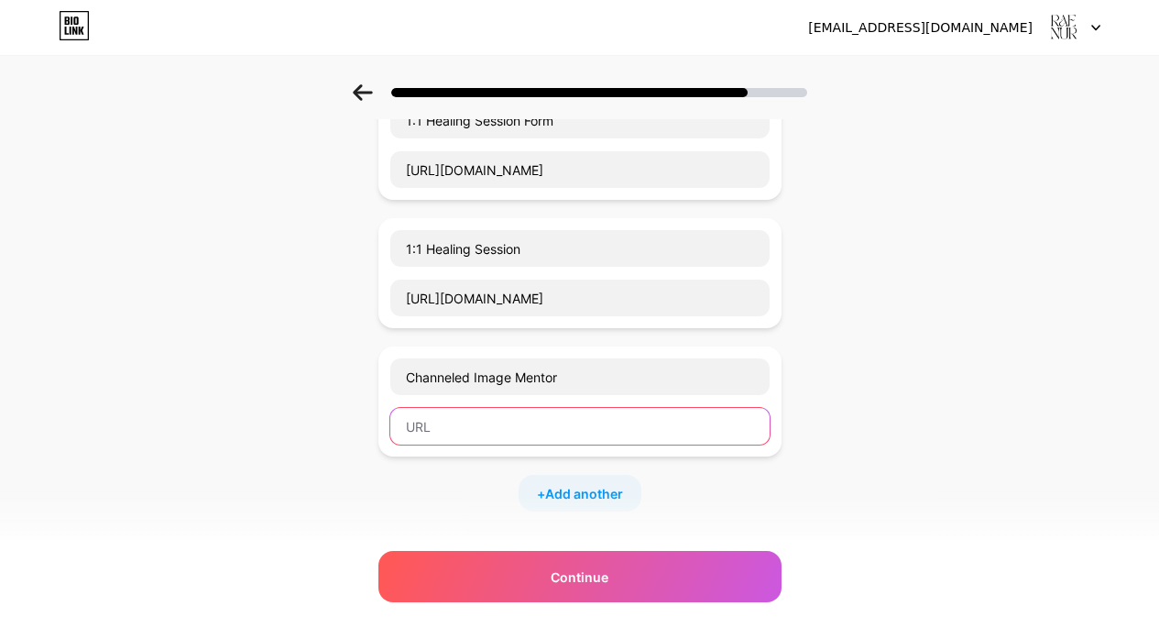
click at [558, 421] on input "text" at bounding box center [579, 426] width 379 height 37
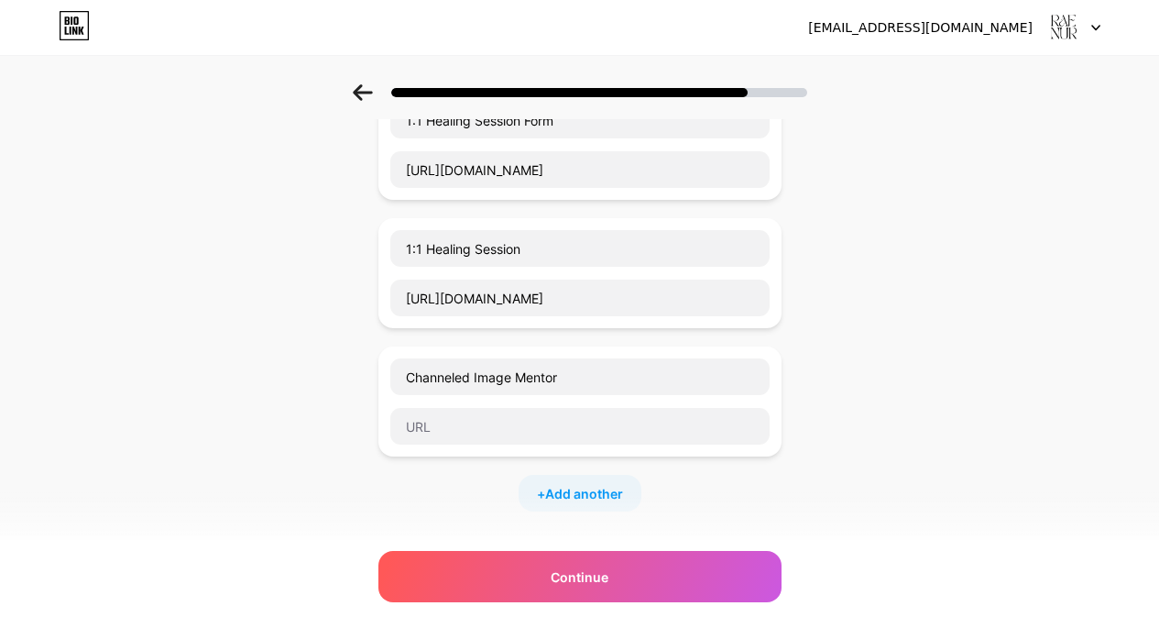
click at [915, 388] on div "Start with a link Add anything you want your followers to see. 1:1 Healing Sess…" at bounding box center [579, 395] width 1159 height 901
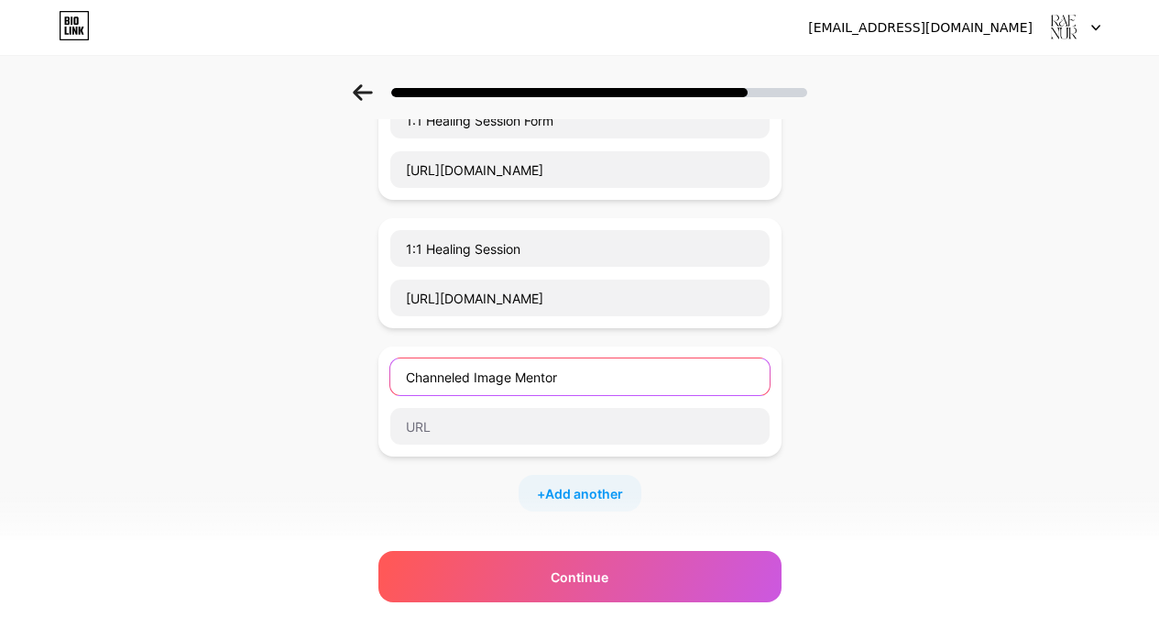
click at [727, 374] on input "Channeled Image Mentor" at bounding box center [579, 376] width 379 height 37
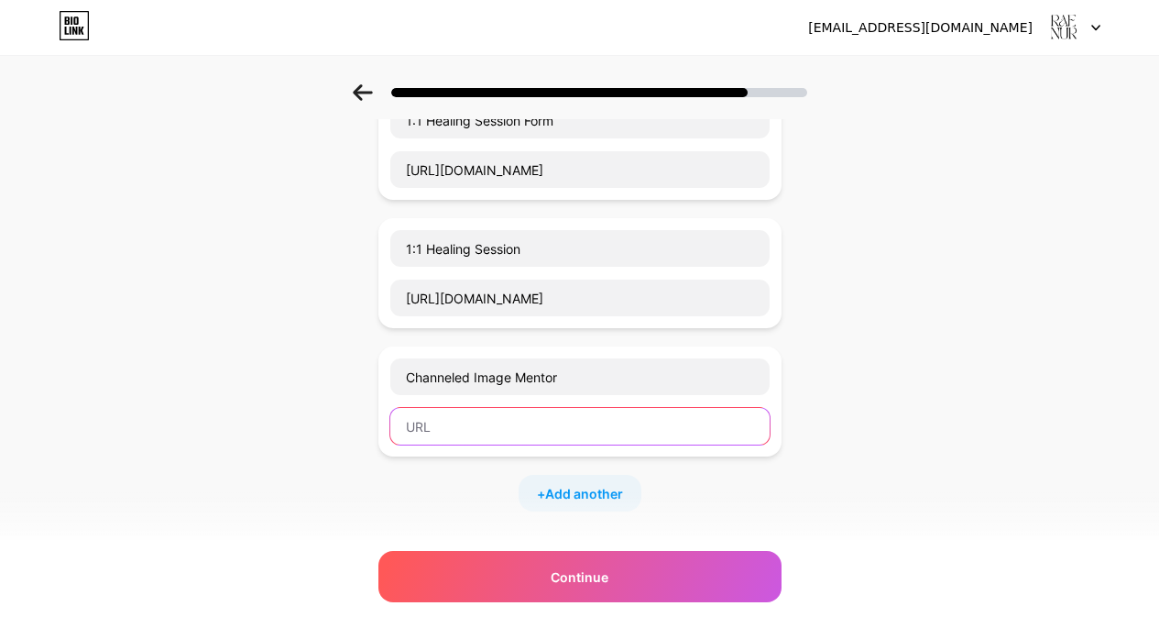
click at [676, 420] on input "text" at bounding box center [579, 426] width 379 height 37
paste input "[URL][DOMAIN_NAME]"
type input "[URL][DOMAIN_NAME]"
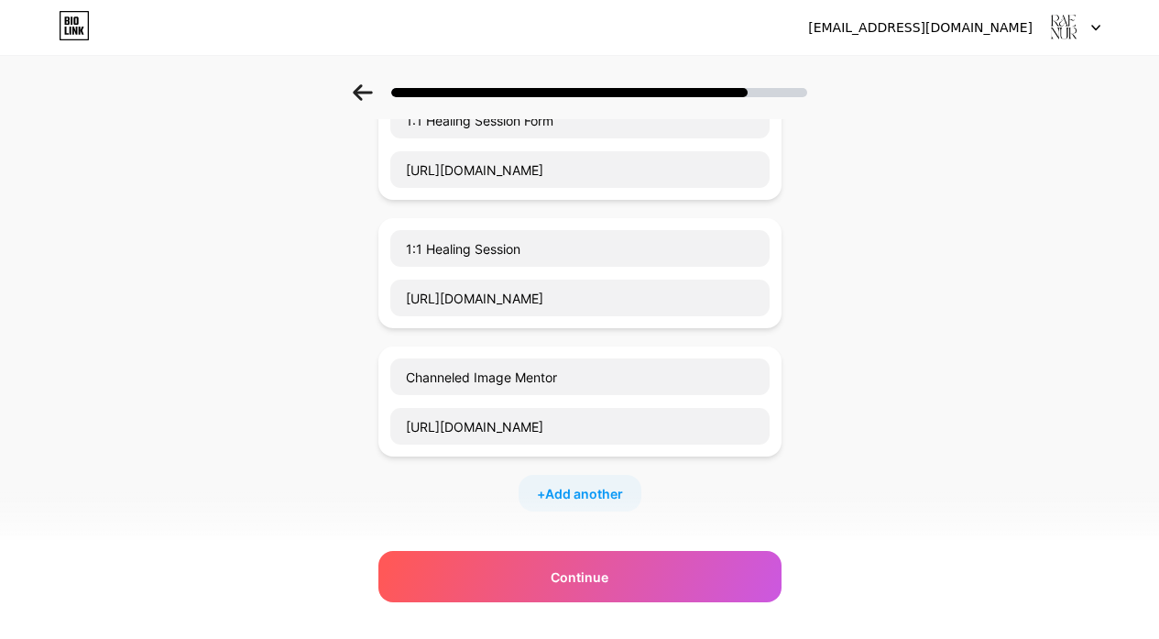
click at [844, 426] on div "Start with a link Add anything you want your followers to see. 1:1 Healing Sess…" at bounding box center [579, 395] width 1159 height 901
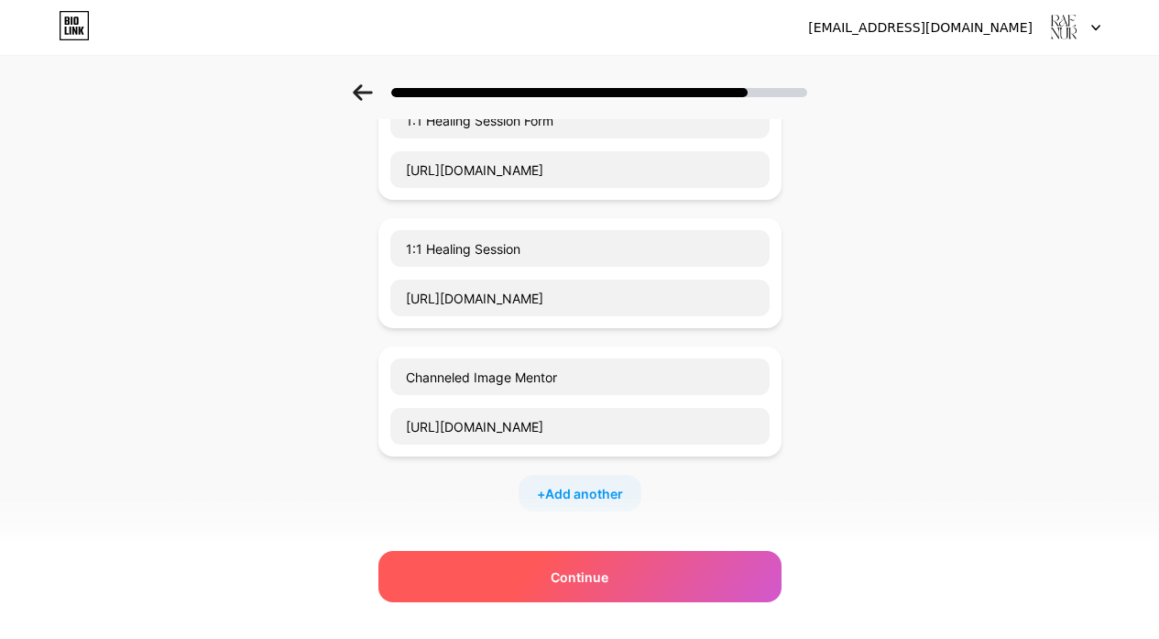
click at [604, 580] on span "Continue" at bounding box center [580, 576] width 58 height 19
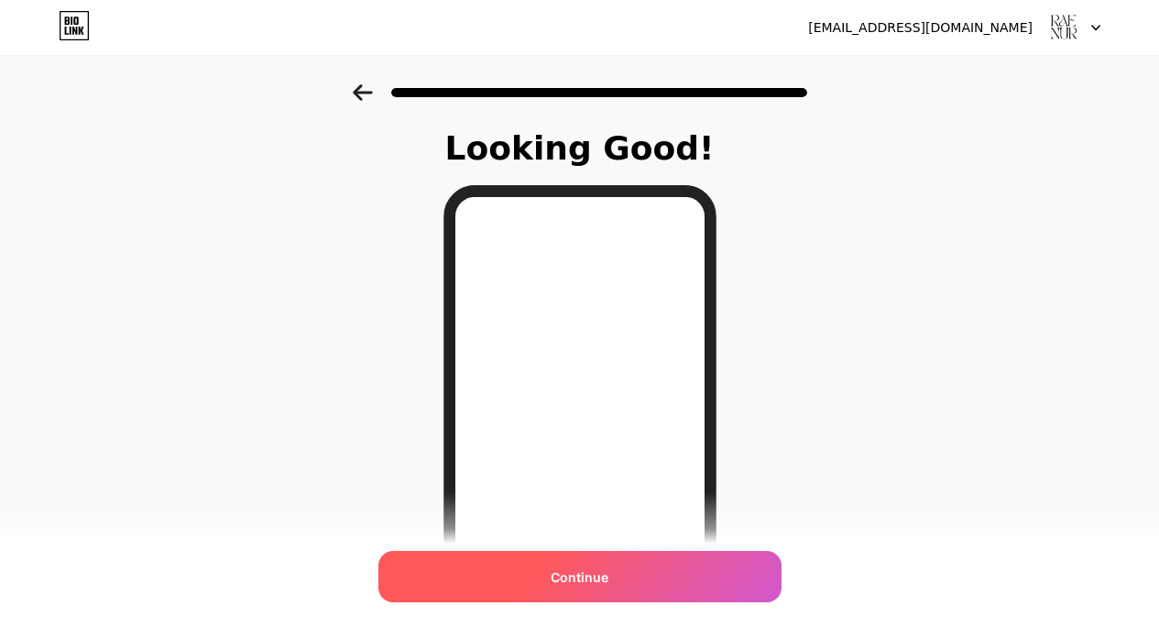
click at [634, 575] on div "Continue" at bounding box center [579, 576] width 403 height 51
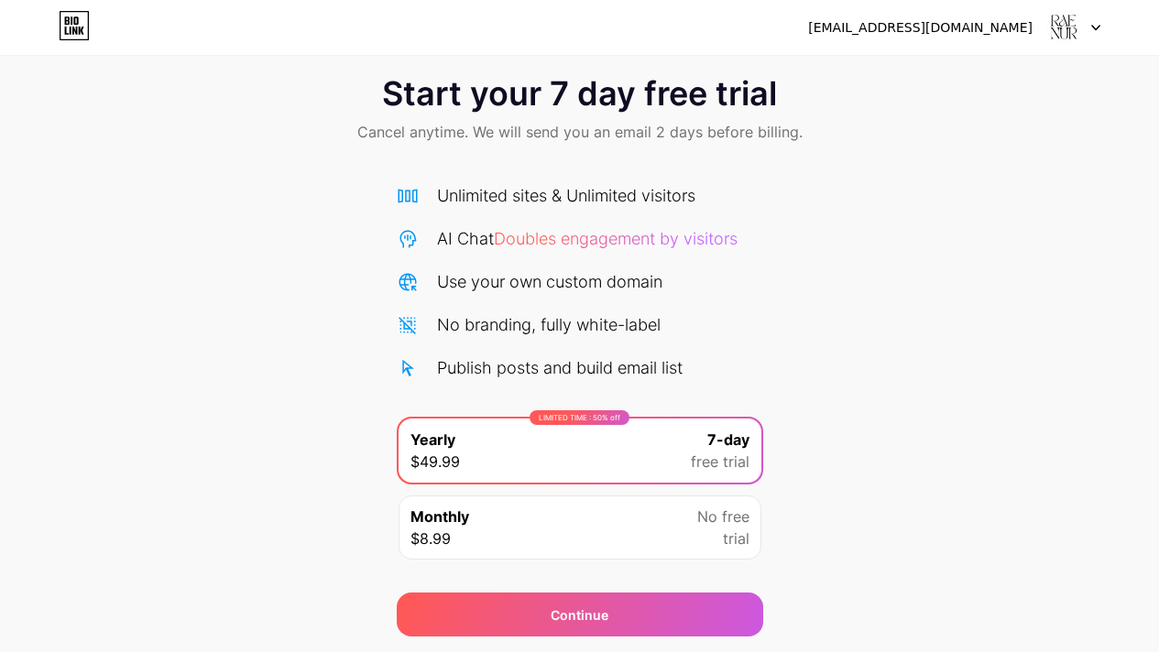
scroll to position [85, 0]
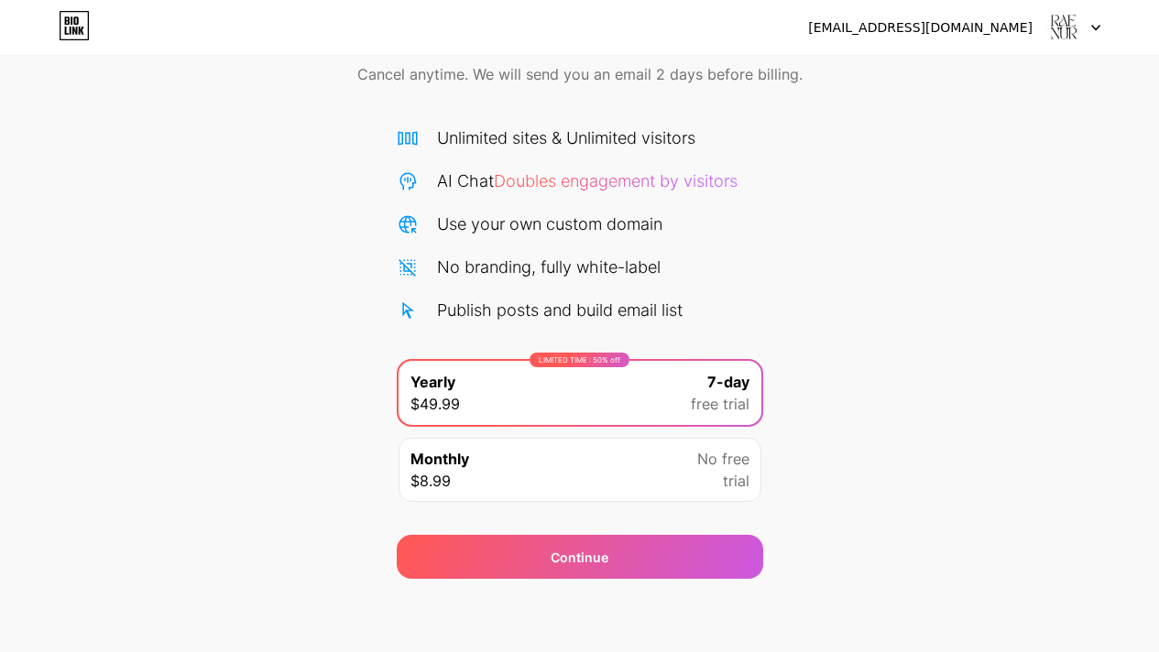
click at [81, 30] on icon at bounding box center [81, 31] width 5 height 8
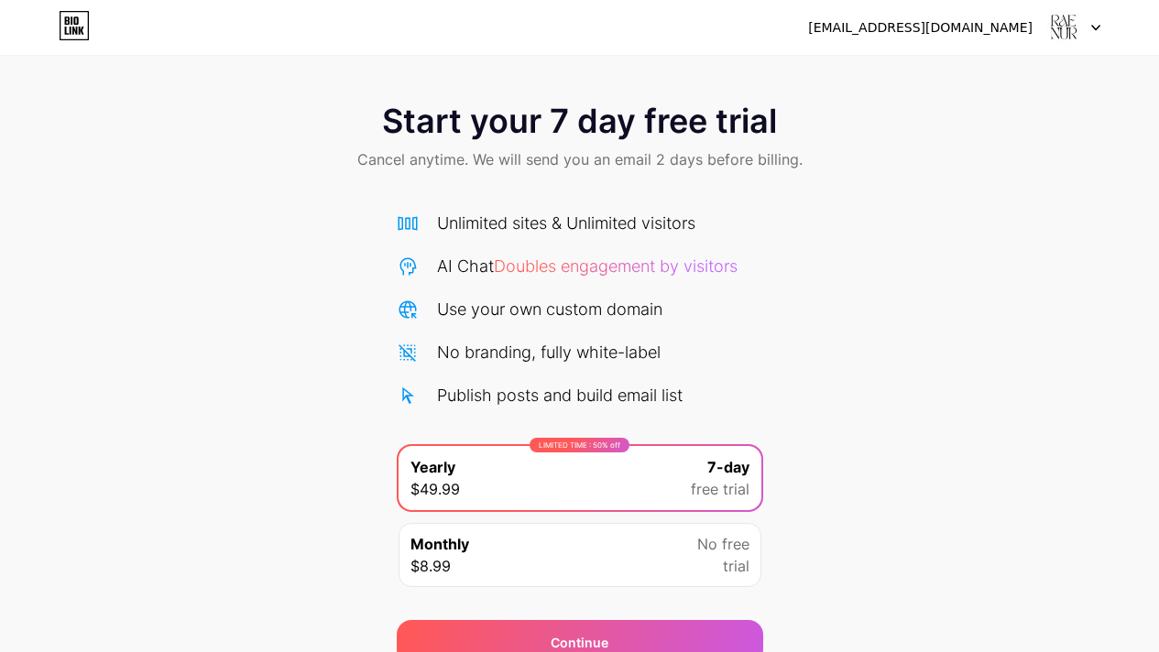
click at [534, 156] on span "Cancel anytime. We will send you an email 2 days before billing." at bounding box center [579, 159] width 445 height 22
click at [1090, 30] on div at bounding box center [1073, 27] width 53 height 33
click at [728, 272] on span "Doubles engagement by visitors" at bounding box center [616, 266] width 244 height 19
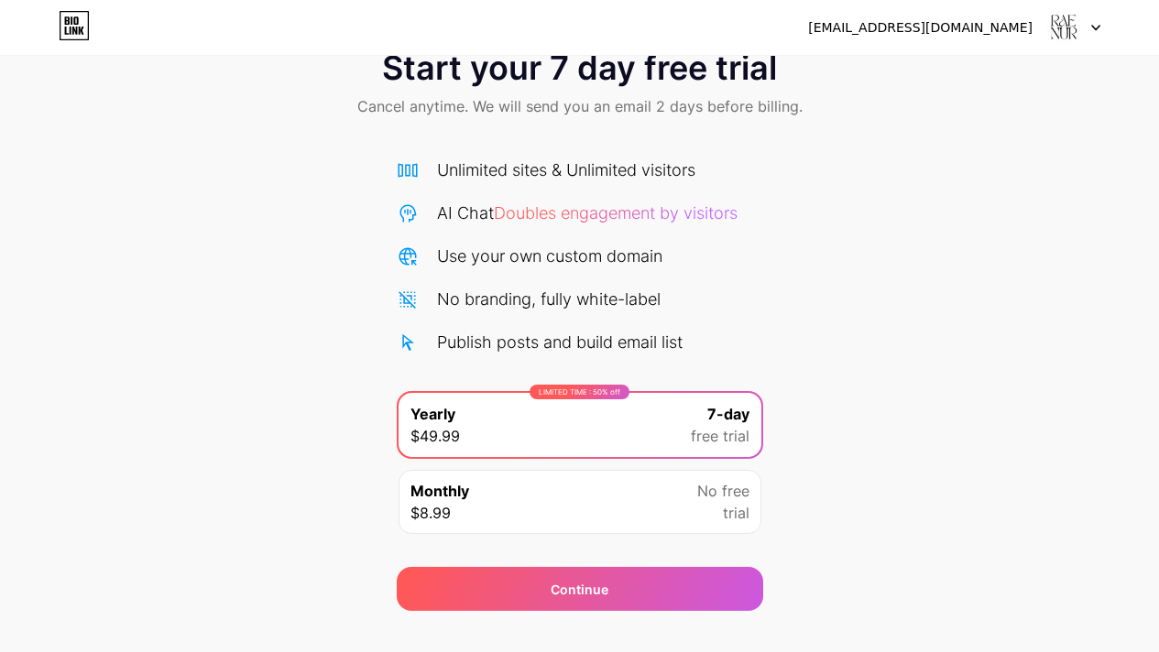
scroll to position [85, 0]
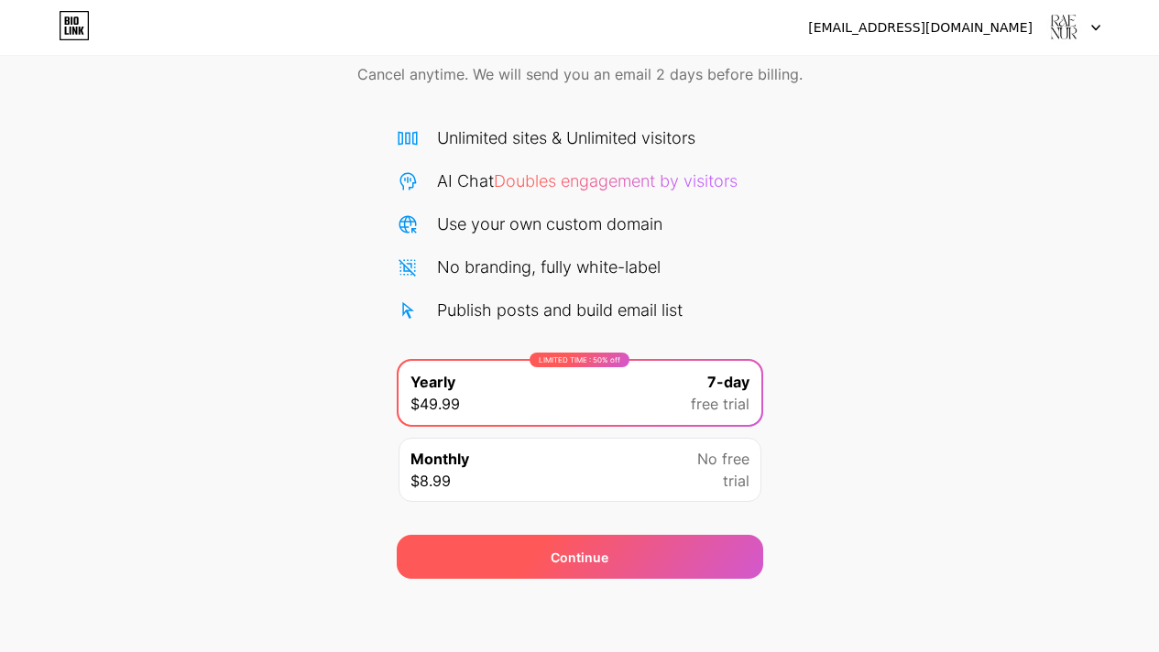
click at [723, 559] on div "Continue" at bounding box center [580, 557] width 366 height 44
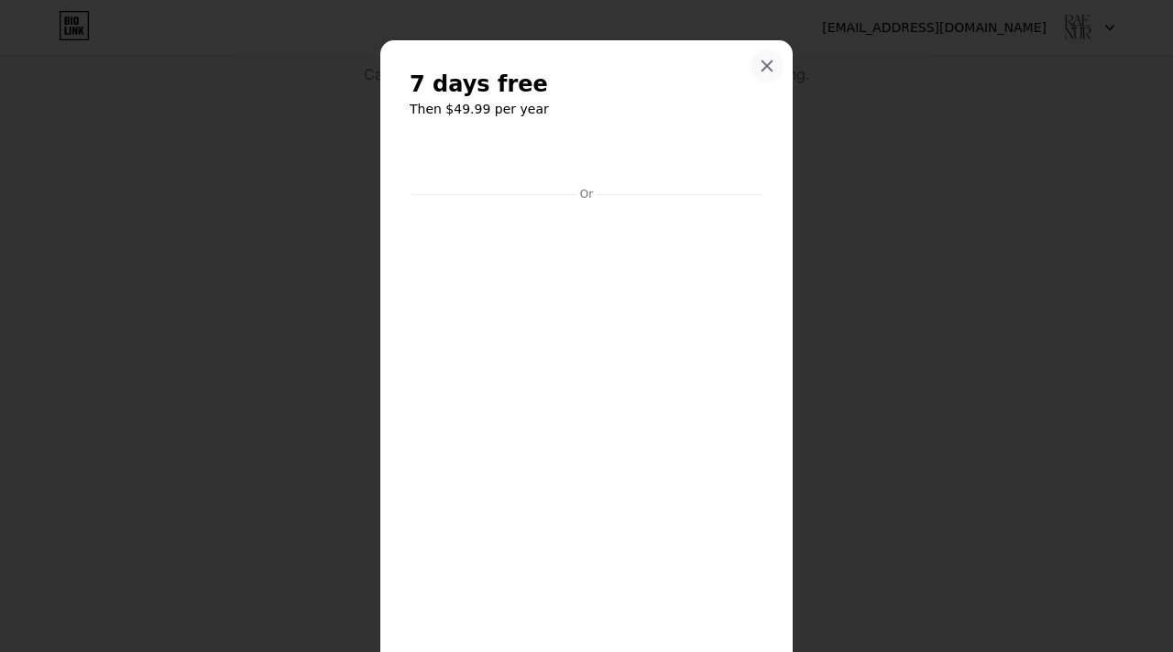
click at [763, 70] on icon at bounding box center [767, 66] width 10 height 10
